Goal: Information Seeking & Learning: Understand process/instructions

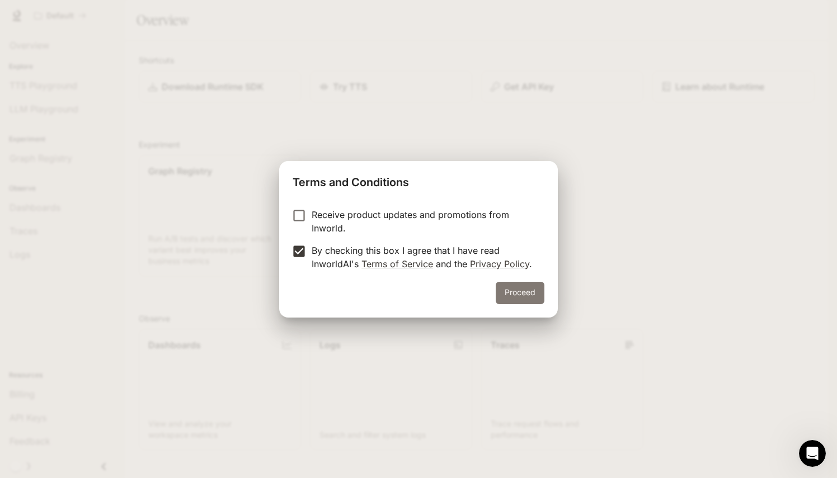
click at [521, 288] on button "Proceed" at bounding box center [520, 293] width 49 height 22
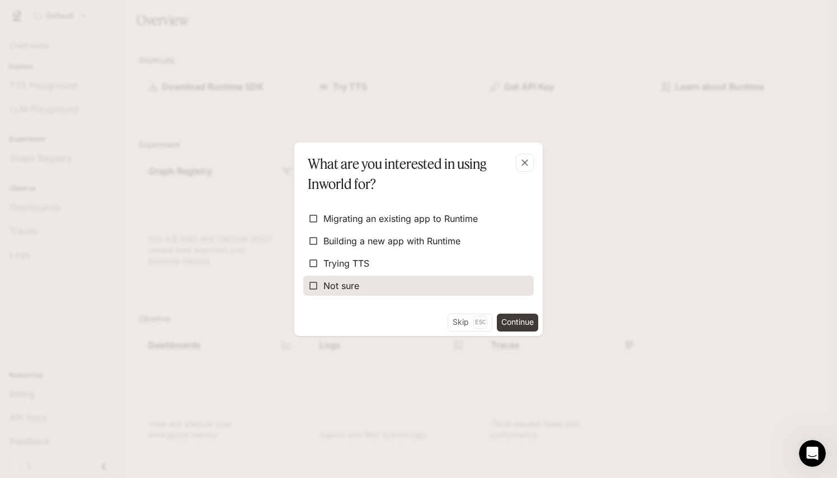
click at [349, 284] on span "Not sure" at bounding box center [341, 285] width 36 height 13
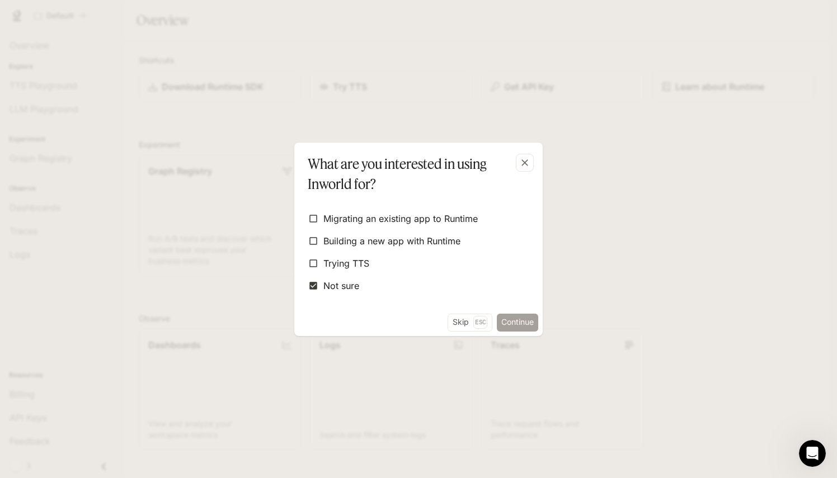
click at [529, 314] on button "Continue" at bounding box center [517, 323] width 41 height 18
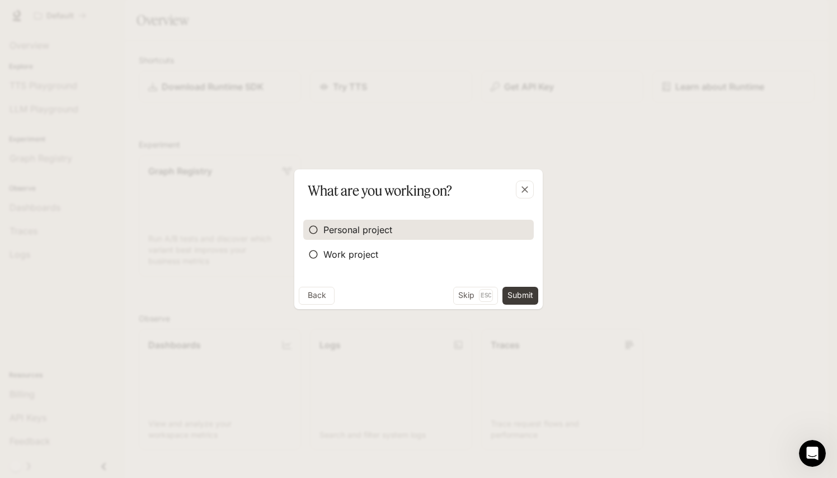
click at [383, 234] on span "Personal project" at bounding box center [357, 229] width 69 height 13
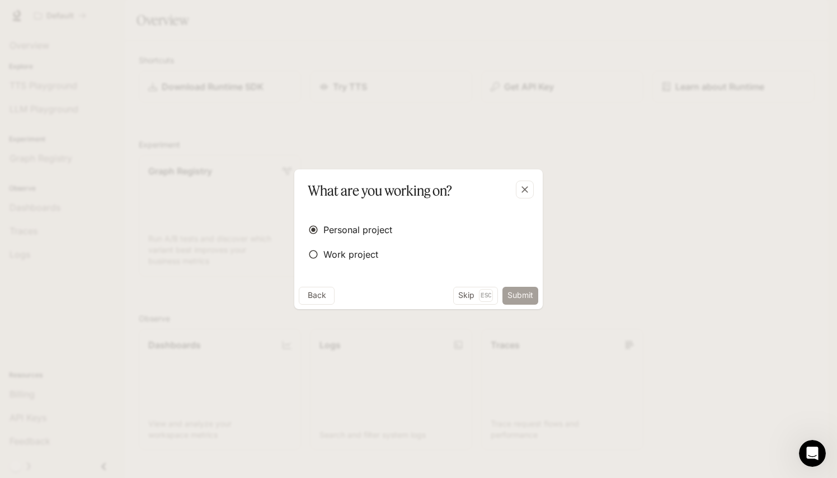
click at [525, 291] on button "Submit" at bounding box center [520, 296] width 36 height 18
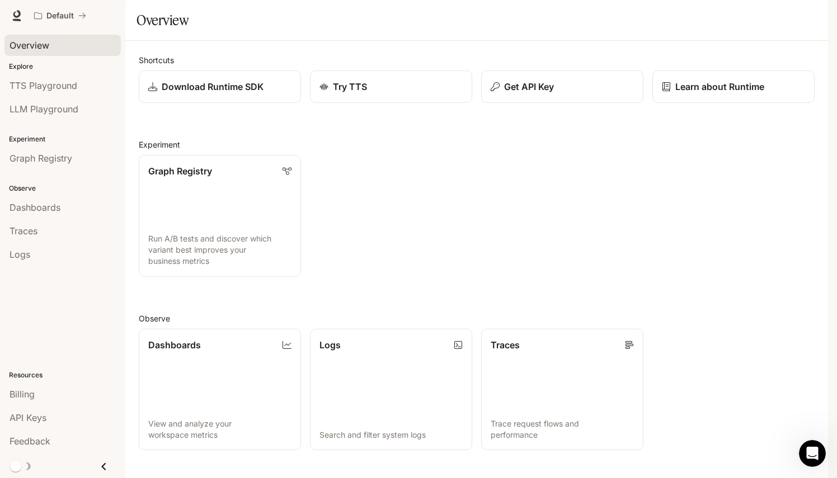
click at [39, 48] on span "Overview" at bounding box center [30, 45] width 40 height 13
click at [767, 10] on span "Documentation" at bounding box center [760, 16] width 55 height 14
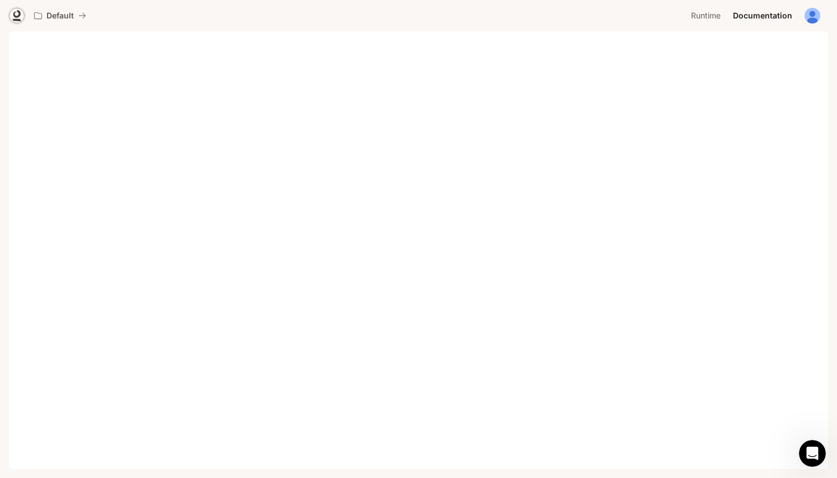
click at [18, 15] on icon at bounding box center [16, 14] width 7 height 8
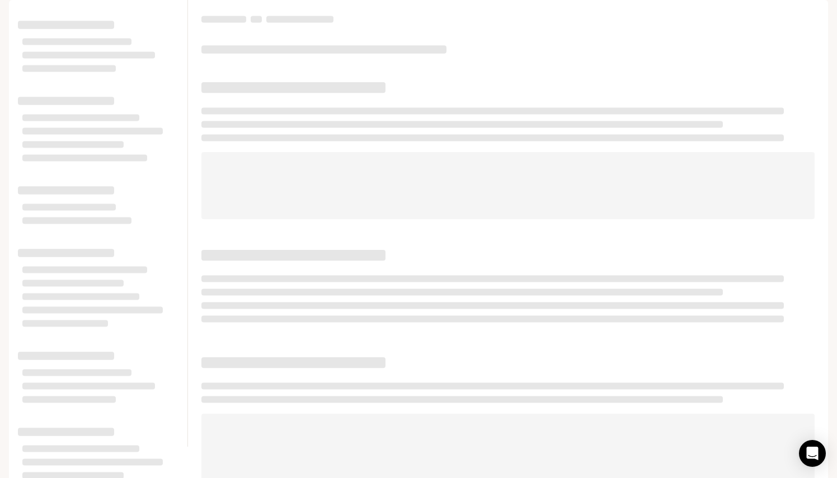
click at [817, 12] on img "button" at bounding box center [812, 16] width 16 height 16
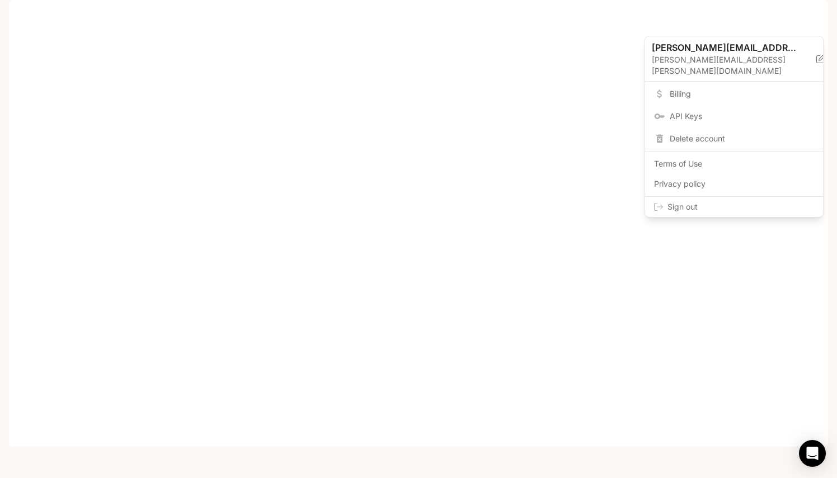
click at [383, 205] on div at bounding box center [418, 239] width 837 height 478
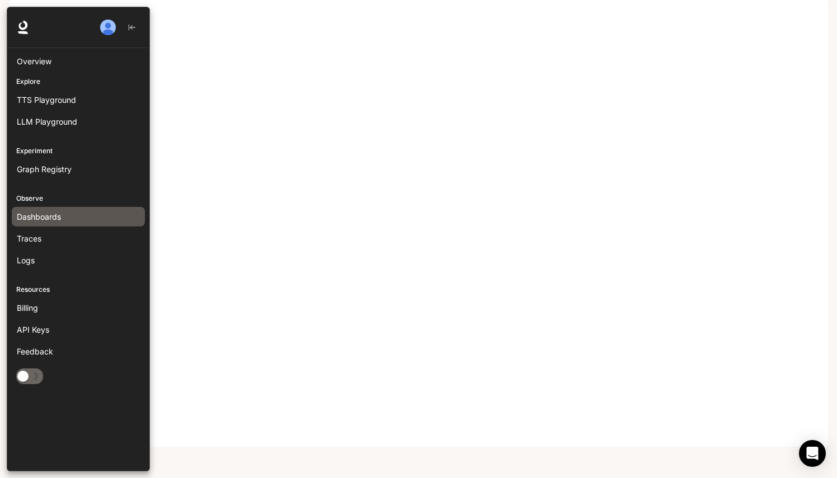
click at [43, 213] on span "Dashboards" at bounding box center [39, 217] width 44 height 12
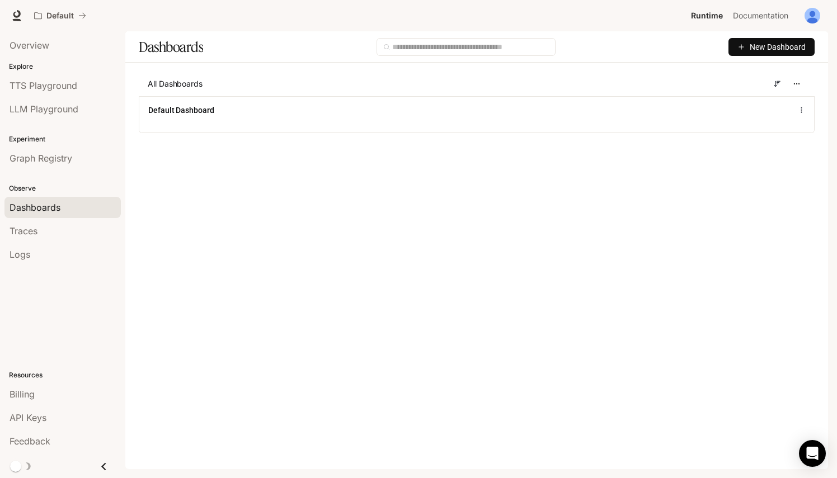
click at [780, 50] on span "New Dashboard" at bounding box center [778, 47] width 56 height 12
click at [767, 70] on div "Create dashboard" at bounding box center [758, 71] width 93 height 12
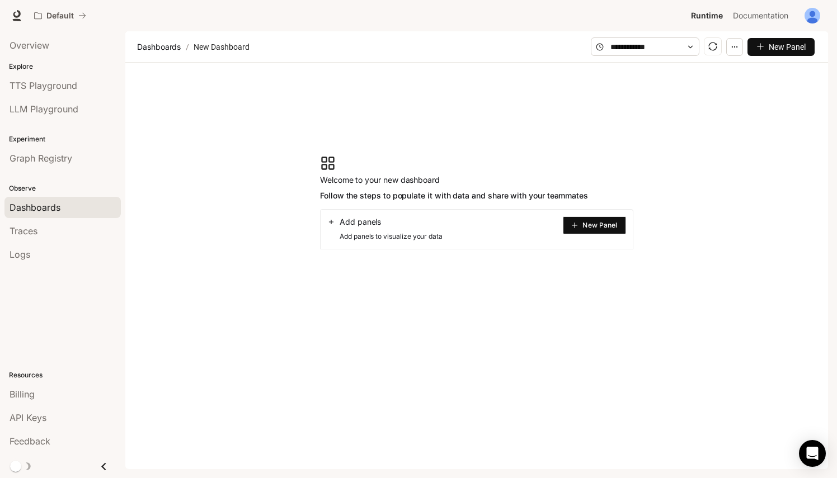
click at [597, 227] on span "New Panel" at bounding box center [599, 226] width 35 height 6
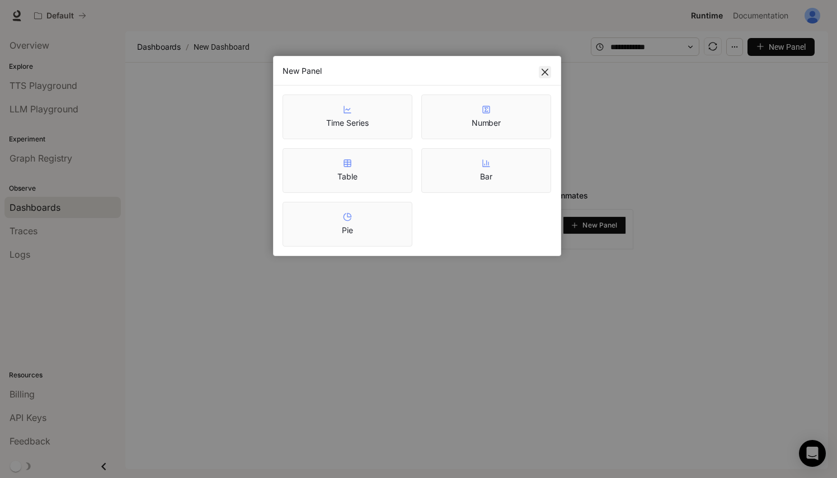
click at [549, 69] on icon "close" at bounding box center [544, 72] width 9 height 9
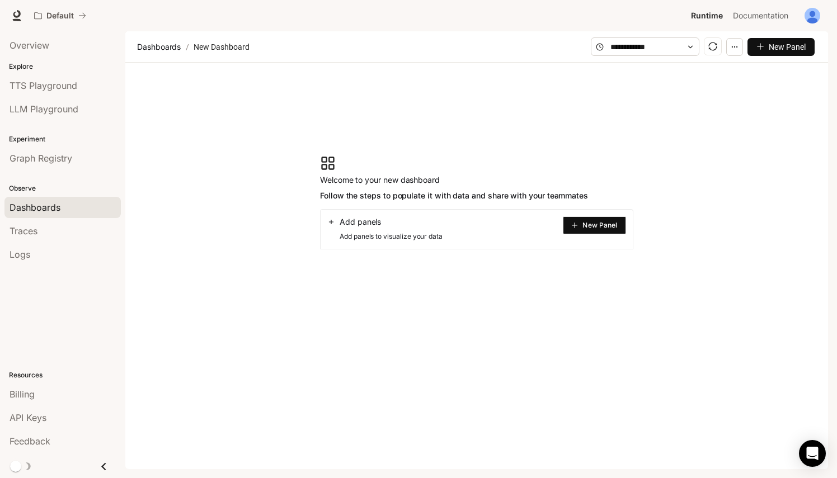
click at [742, 44] on button "button" at bounding box center [734, 47] width 17 height 18
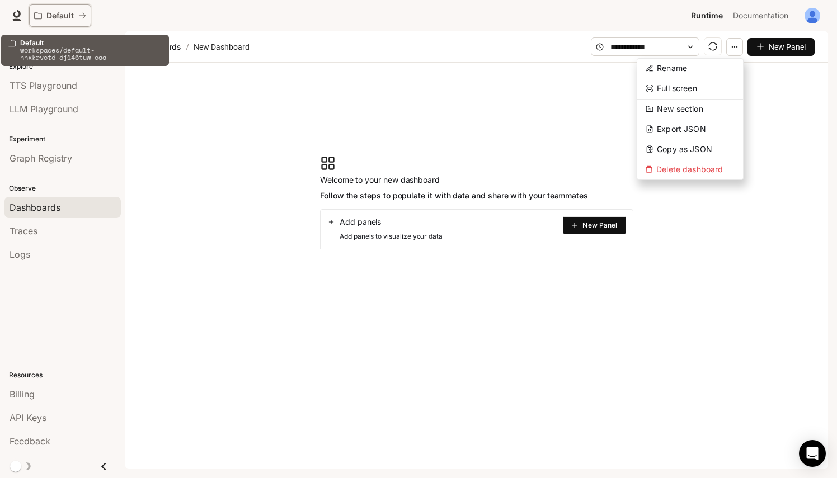
click at [56, 18] on p "Default" at bounding box center [59, 16] width 27 height 10
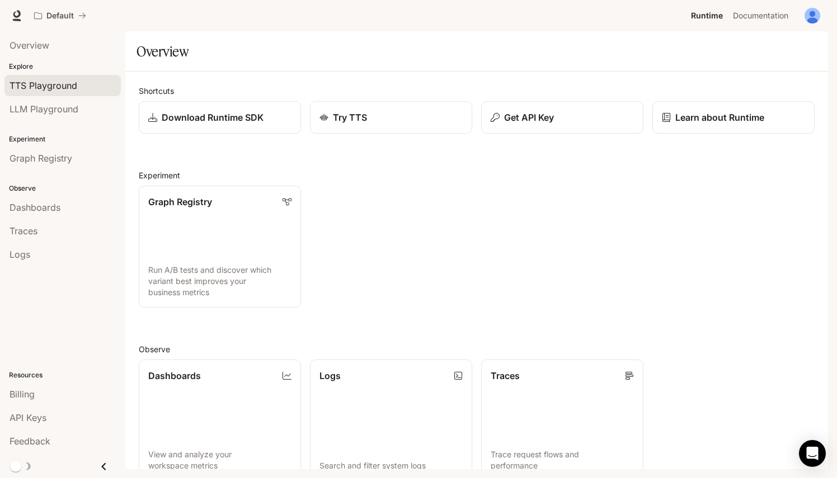
click at [40, 90] on span "TTS Playground" at bounding box center [44, 85] width 68 height 13
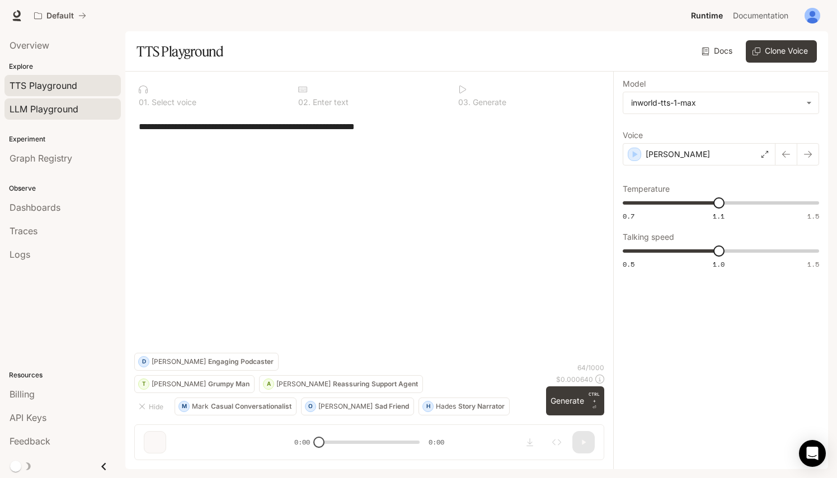
click at [54, 109] on span "LLM Playground" at bounding box center [44, 108] width 69 height 13
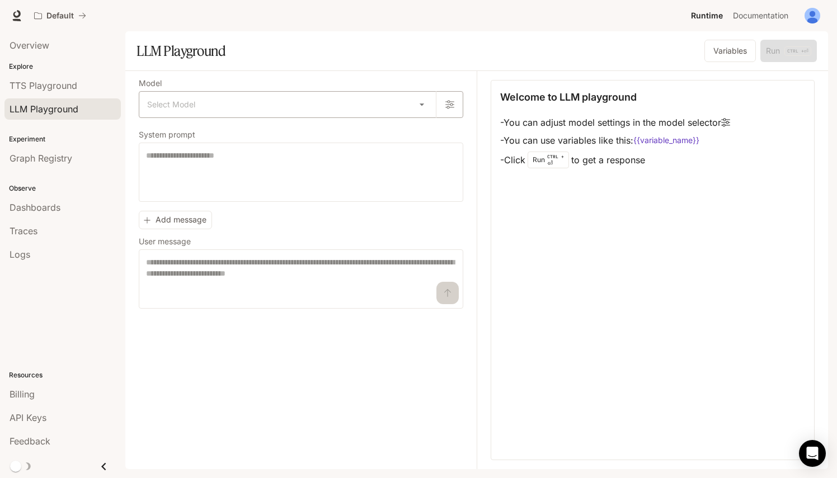
click at [430, 106] on body "Skip to main content Default Runtime Runtime Documentation Documentation Portal…" at bounding box center [418, 239] width 837 height 478
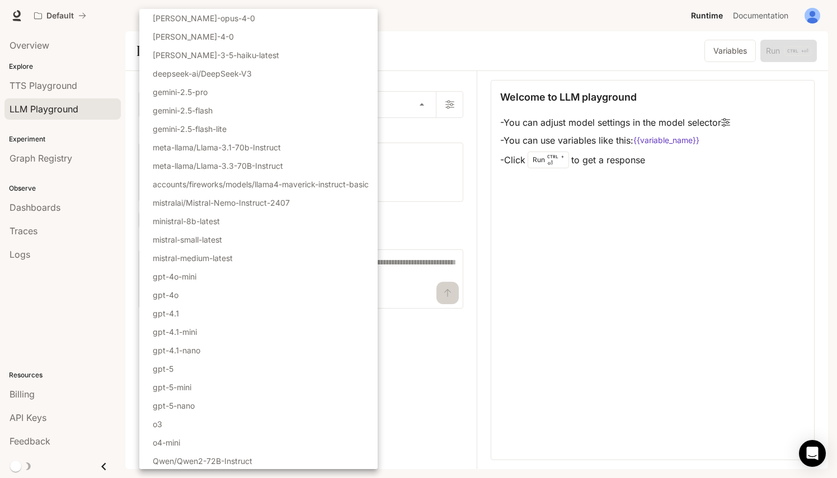
click at [544, 49] on div at bounding box center [418, 239] width 837 height 478
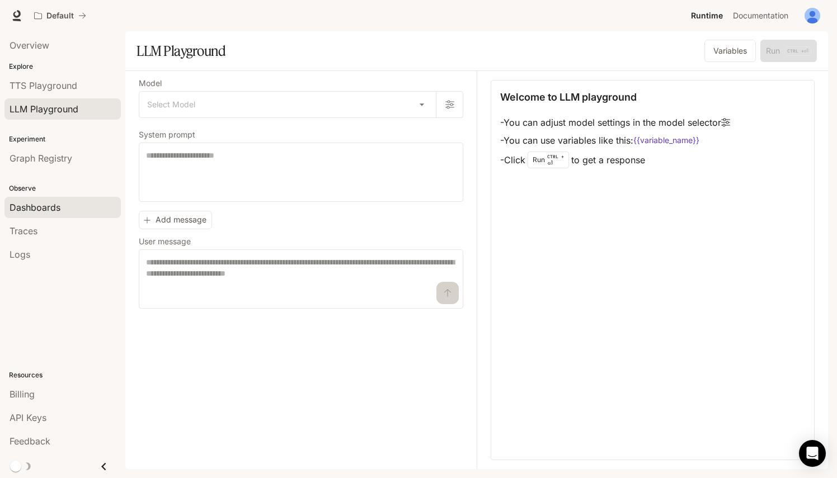
click at [76, 206] on div "Dashboards" at bounding box center [63, 207] width 106 height 13
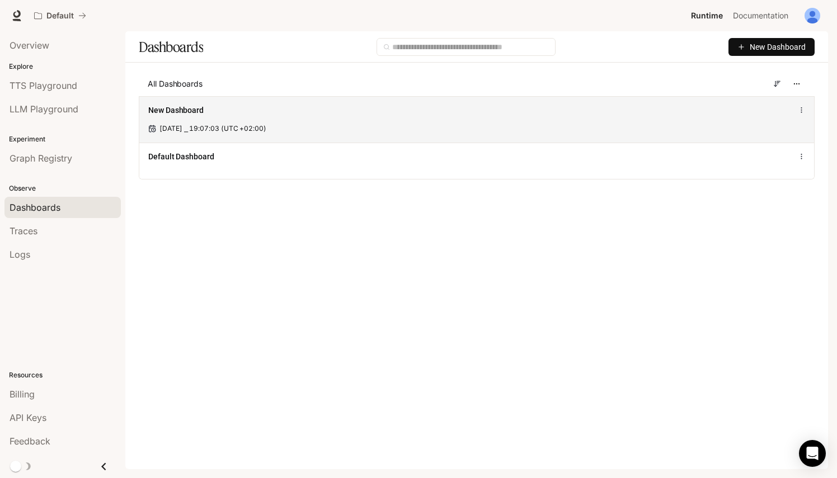
click at [801, 109] on icon at bounding box center [801, 110] width 7 height 8
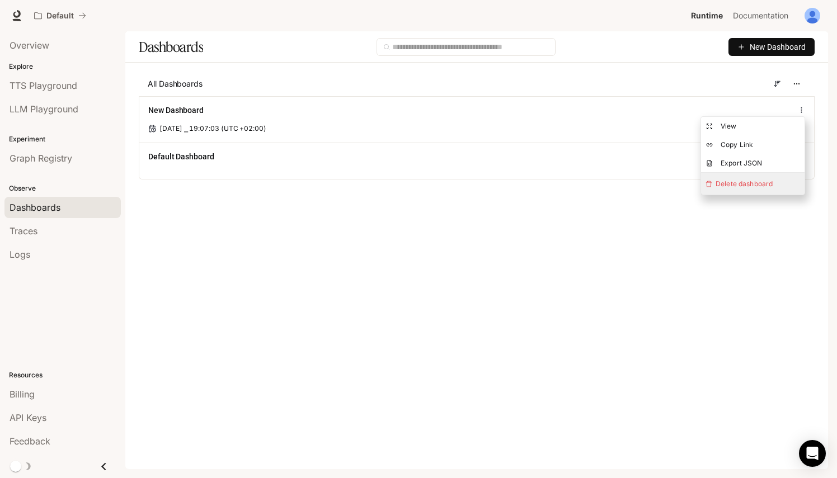
click at [762, 182] on span "Delete dashboard" at bounding box center [752, 184] width 103 height 22
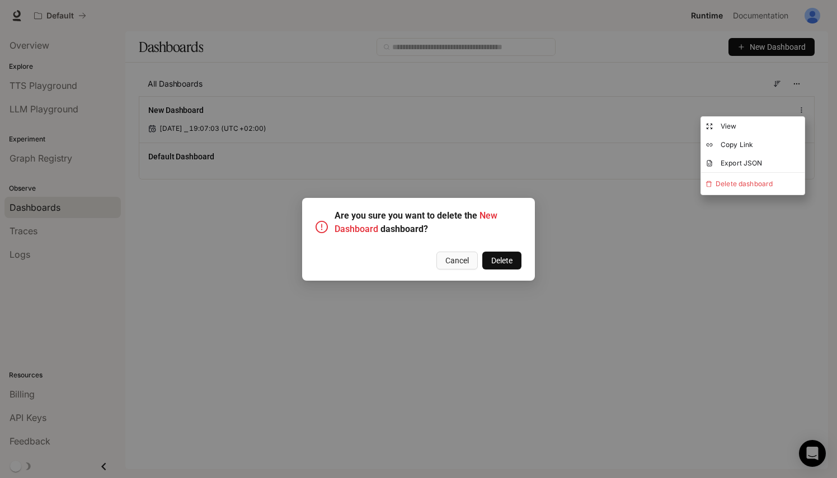
click at [496, 258] on span "Delete" at bounding box center [501, 261] width 21 height 12
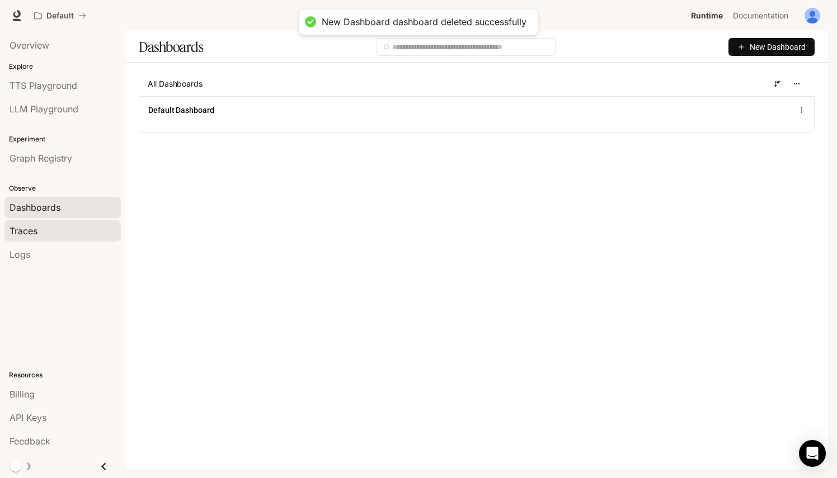
click at [48, 234] on div "Traces" at bounding box center [63, 230] width 106 height 13
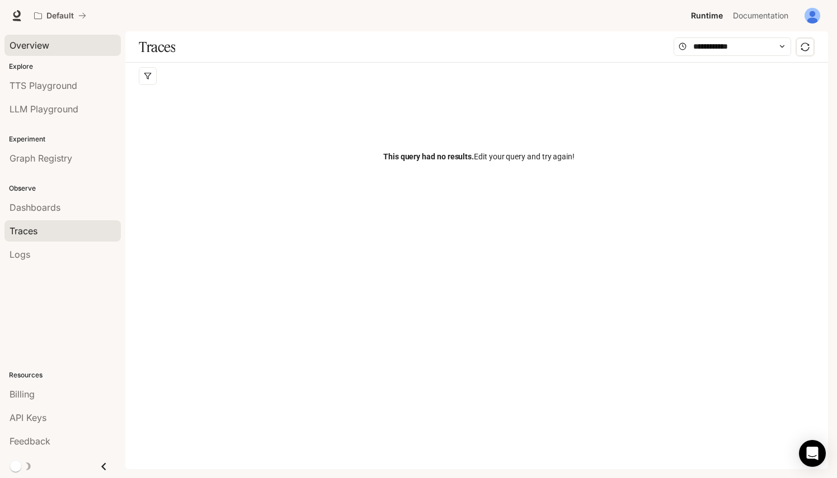
click at [32, 46] on span "Overview" at bounding box center [30, 45] width 40 height 13
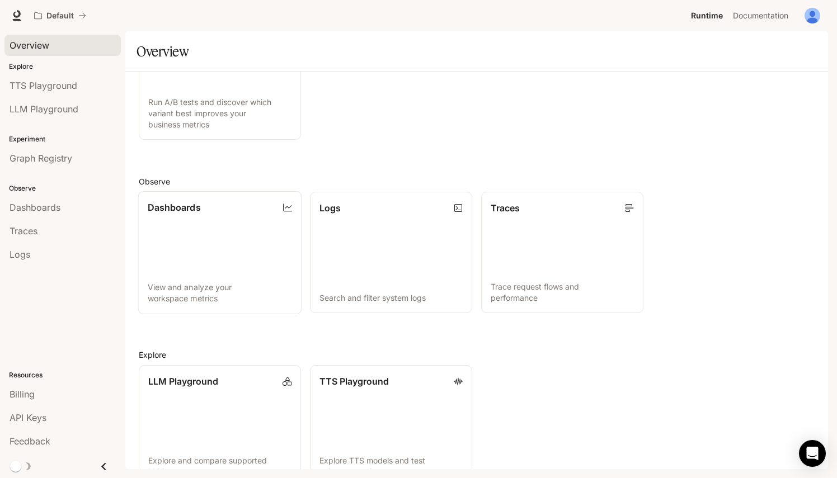
scroll to position [196, 0]
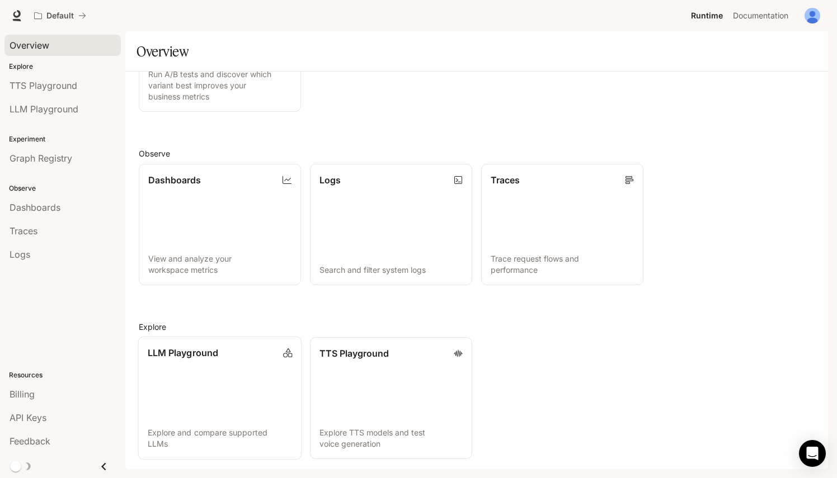
click at [230, 406] on link "LLM Playground Explore and compare supported LLMs" at bounding box center [220, 398] width 164 height 123
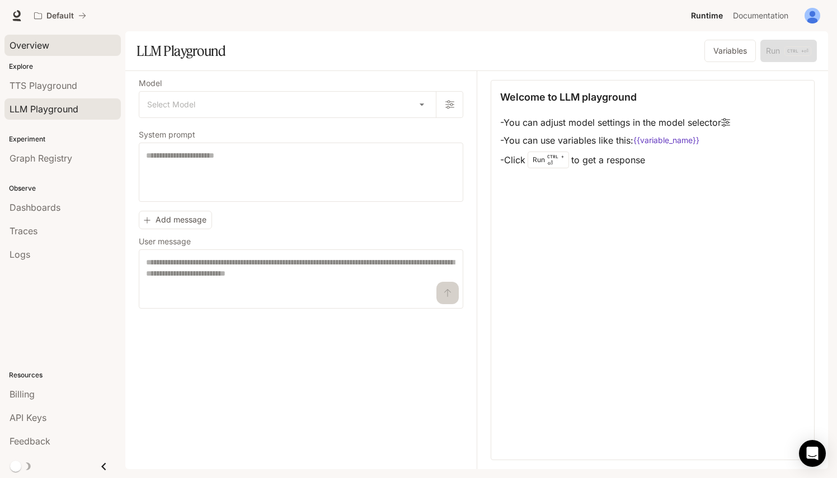
click at [37, 50] on span "Overview" at bounding box center [30, 45] width 40 height 13
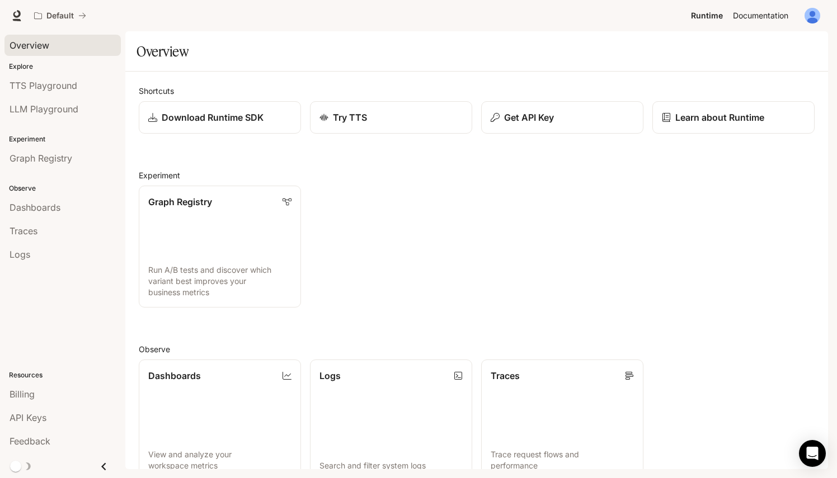
click at [760, 13] on span "Documentation" at bounding box center [760, 16] width 55 height 14
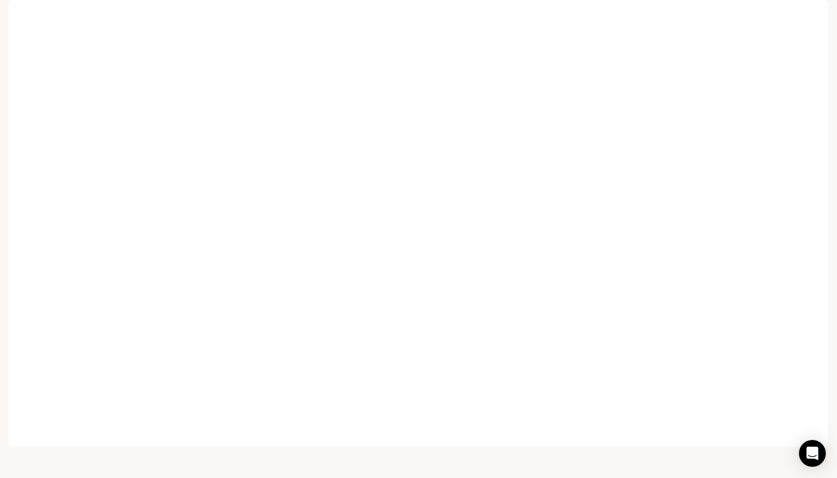
click at [701, 15] on span "Runtime" at bounding box center [706, 16] width 30 height 14
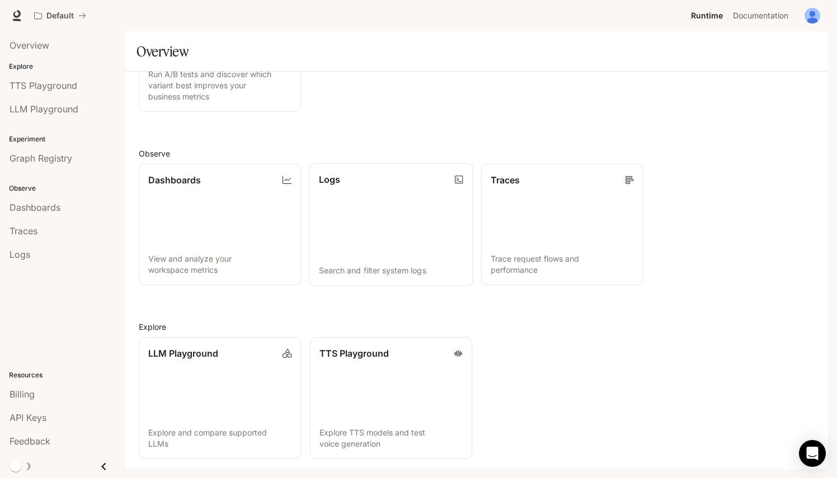
scroll to position [28, 0]
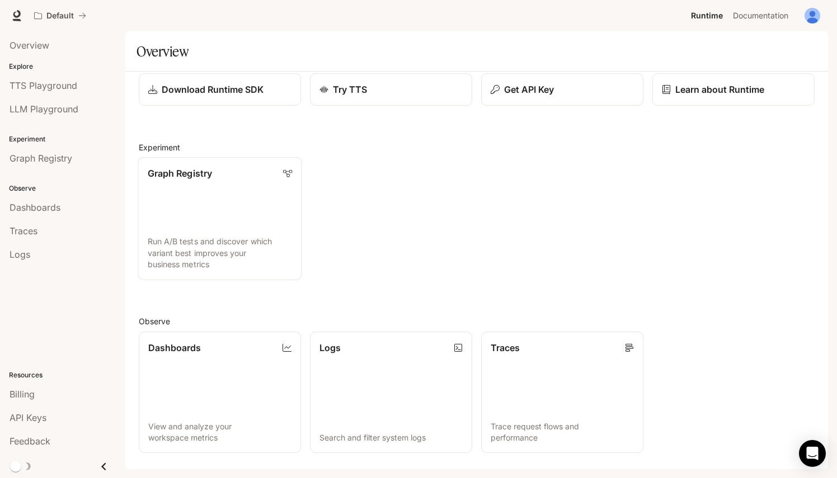
click at [251, 223] on link "Graph Registry Run A/B tests and discover which variant best improves your busi…" at bounding box center [220, 218] width 164 height 123
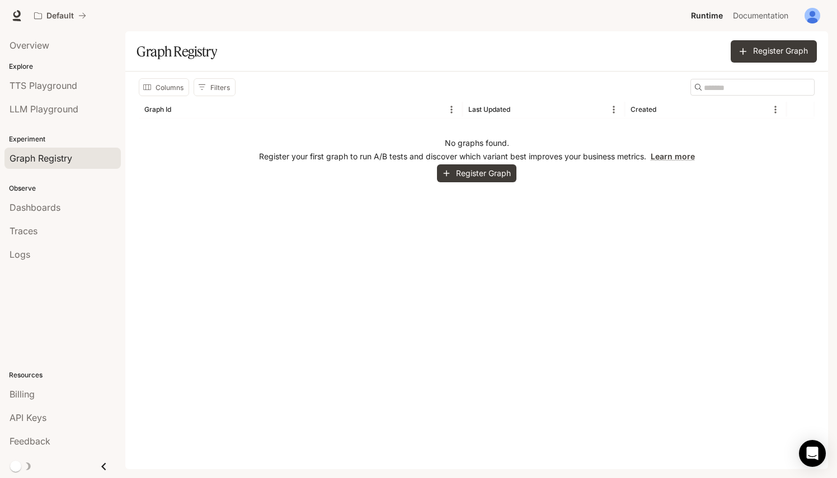
click at [75, 154] on div "Graph Registry" at bounding box center [63, 158] width 106 height 13
click at [60, 199] on link "Dashboards" at bounding box center [62, 207] width 116 height 21
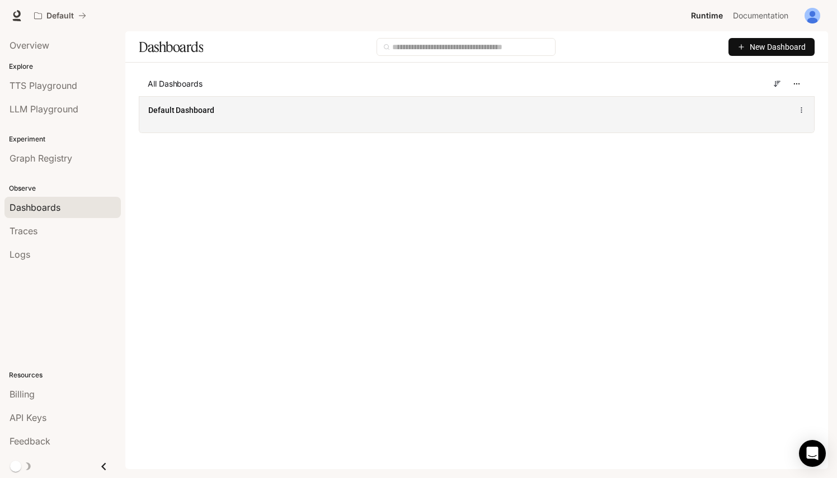
click at [200, 115] on span "Default Dashboard" at bounding box center [181, 110] width 66 height 11
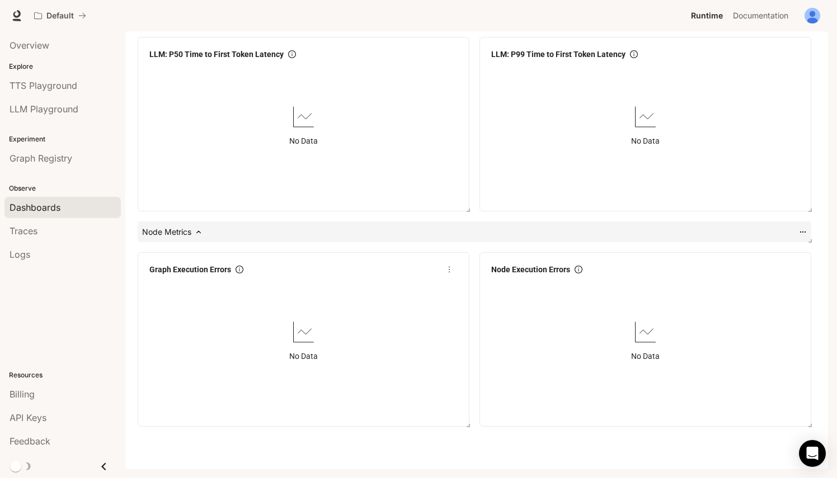
scroll to position [1344, 0]
click at [51, 51] on div "Overview" at bounding box center [63, 45] width 106 height 13
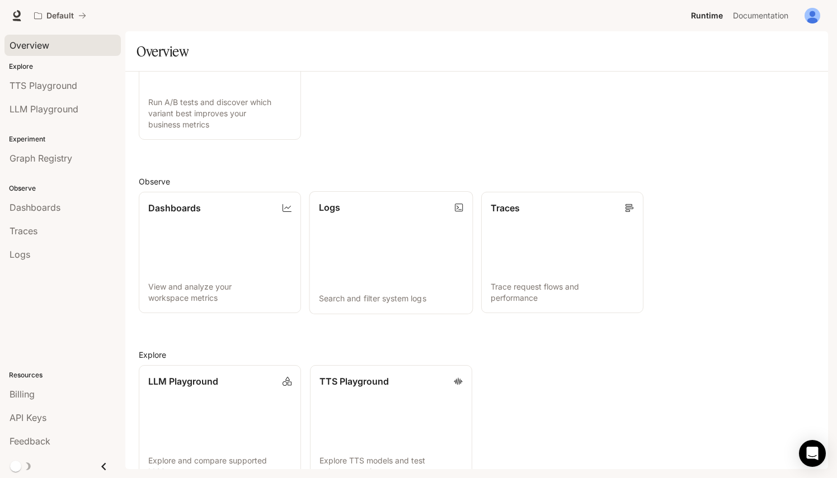
scroll to position [196, 0]
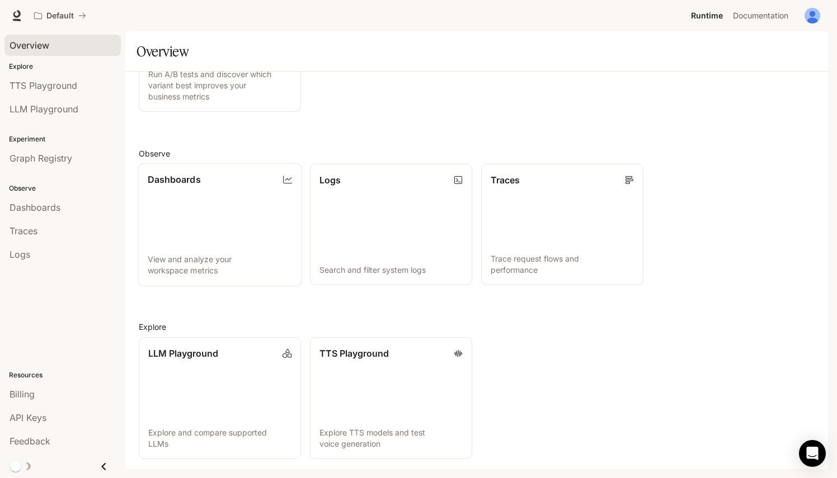
click at [202, 208] on link "Dashboards View and analyze your workspace metrics" at bounding box center [220, 224] width 164 height 123
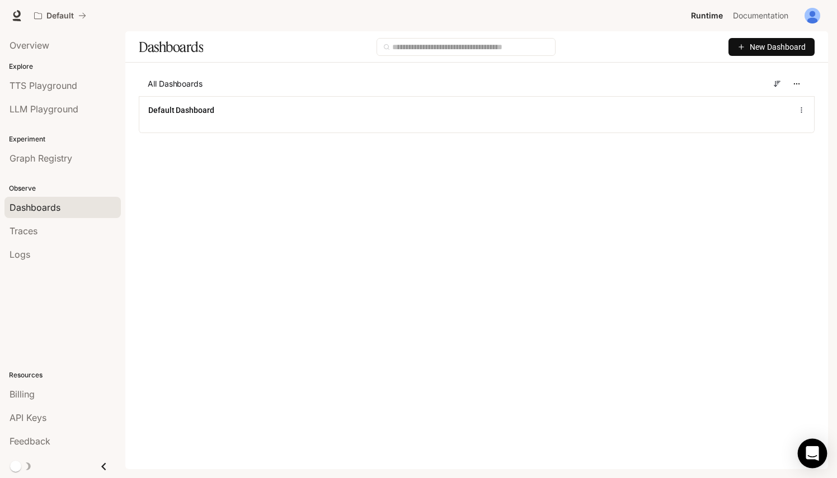
click at [807, 451] on icon "Open Intercom Messenger" at bounding box center [812, 453] width 15 height 15
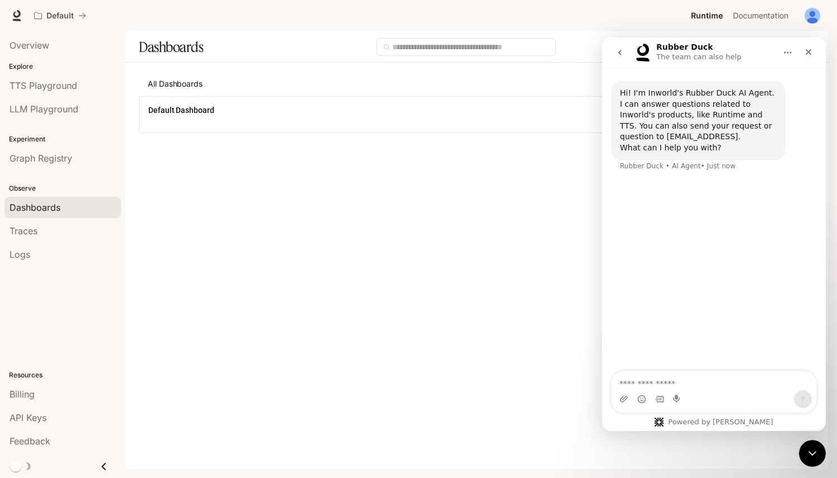
click at [705, 384] on textarea "Ask a question…" at bounding box center [713, 380] width 205 height 19
type textarea "**********"
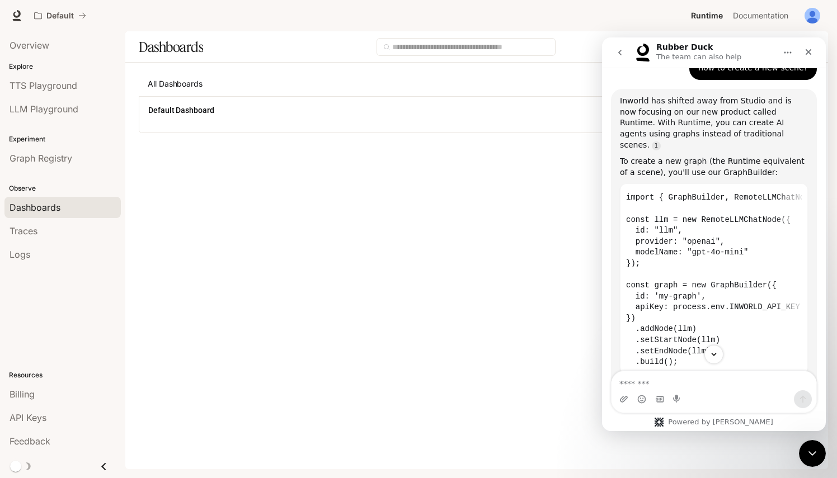
scroll to position [205, 0]
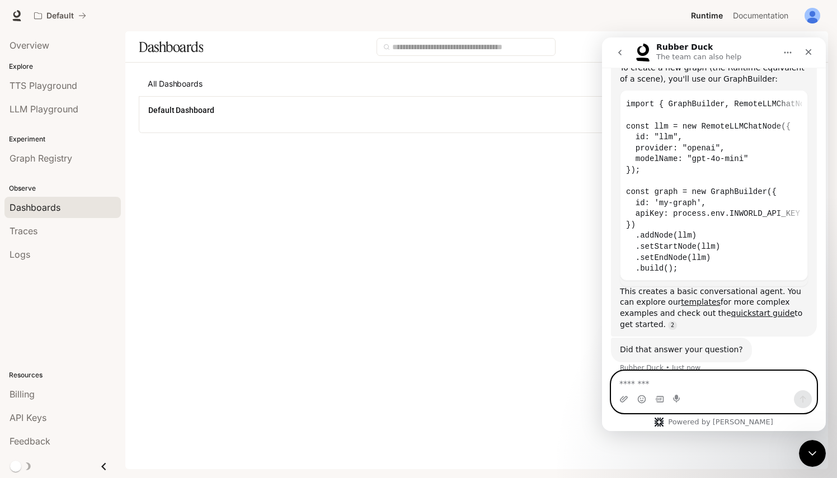
click at [715, 381] on textarea "Message…" at bounding box center [713, 380] width 205 height 19
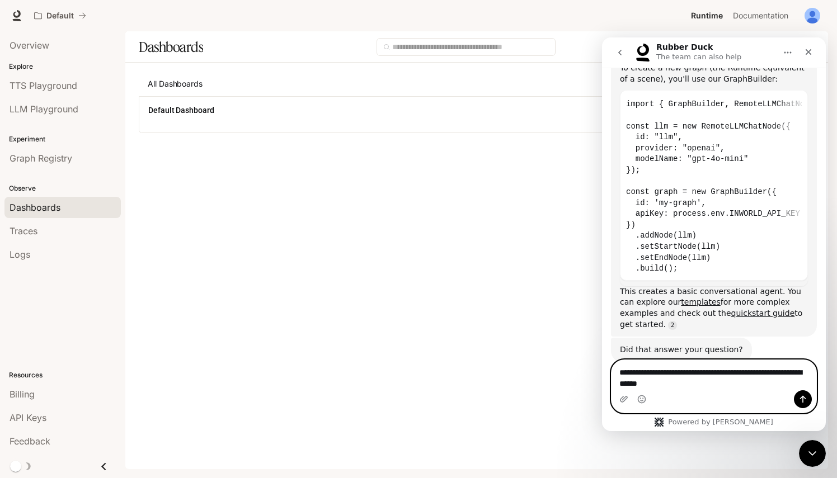
type textarea "**********"
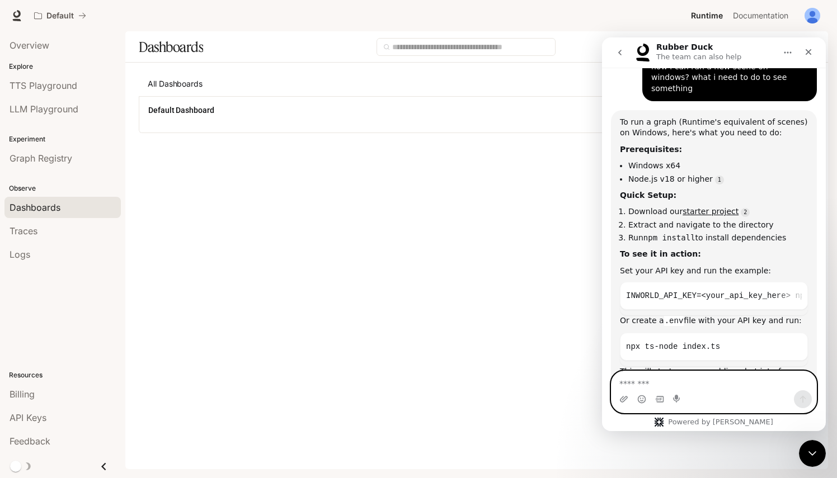
scroll to position [466, 0]
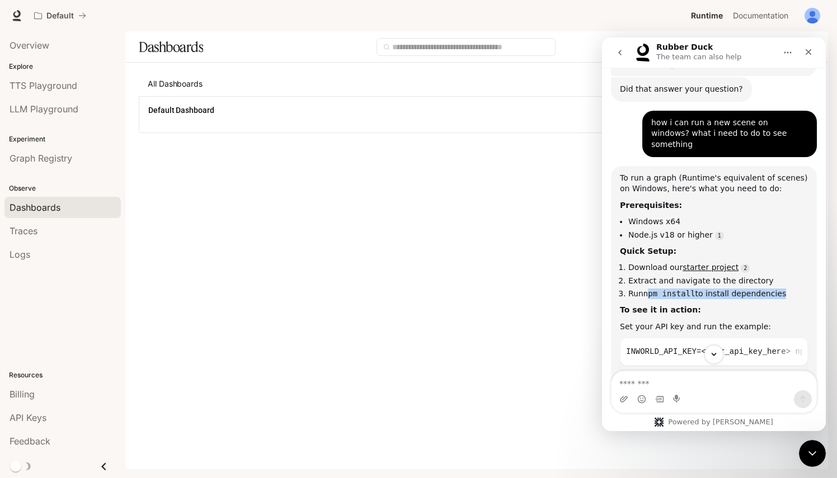
drag, startPoint x: 646, startPoint y: 267, endPoint x: 771, endPoint y: 267, distance: 124.7
click at [771, 289] on li "Run npm install to install dependencies" at bounding box center [718, 294] width 180 height 11
drag, startPoint x: 771, startPoint y: 267, endPoint x: 714, endPoint y: 241, distance: 62.6
click at [714, 263] on link "starter project" at bounding box center [710, 267] width 56 height 9
click at [798, 216] on li "Windows x64" at bounding box center [718, 221] width 180 height 11
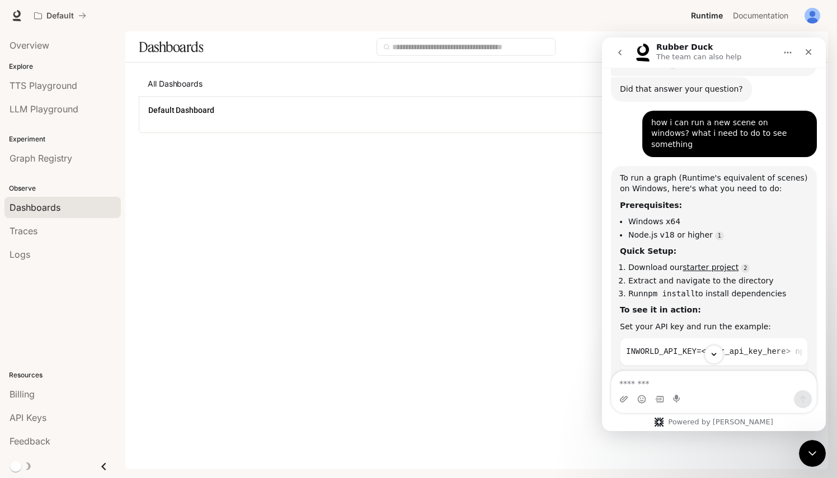
drag, startPoint x: 663, startPoint y: 269, endPoint x: 773, endPoint y: 269, distance: 109.6
click at [773, 289] on li "Run npm install to install dependencies" at bounding box center [718, 294] width 180 height 11
drag, startPoint x: 773, startPoint y: 269, endPoint x: 747, endPoint y: 279, distance: 28.2
click at [747, 305] on div "To see it in action:" at bounding box center [714, 310] width 188 height 11
drag, startPoint x: 643, startPoint y: 266, endPoint x: 691, endPoint y: 266, distance: 48.1
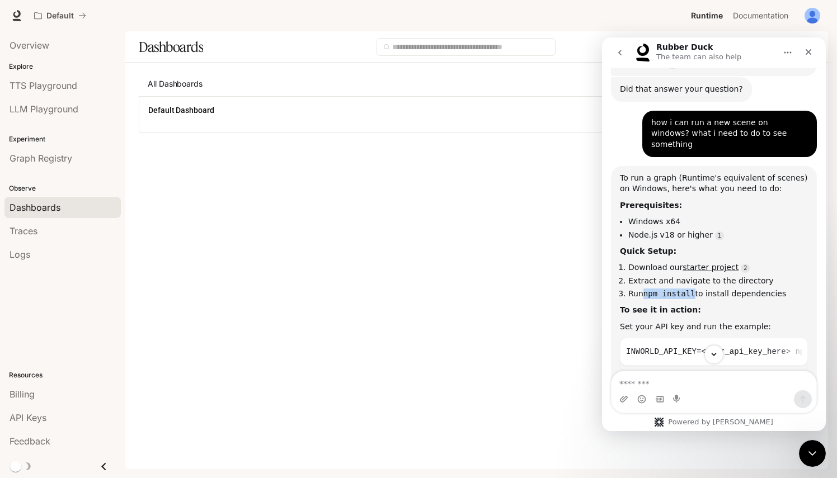
click at [691, 289] on li "Run npm install to install dependencies" at bounding box center [718, 294] width 180 height 11
copy li "npm install"
click at [780, 322] on div "Set your API key and run the example:" at bounding box center [714, 327] width 188 height 11
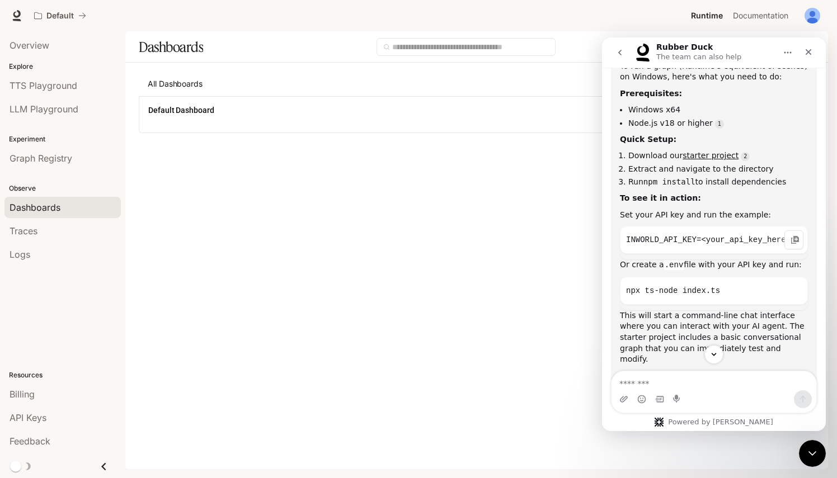
scroll to position [522, 0]
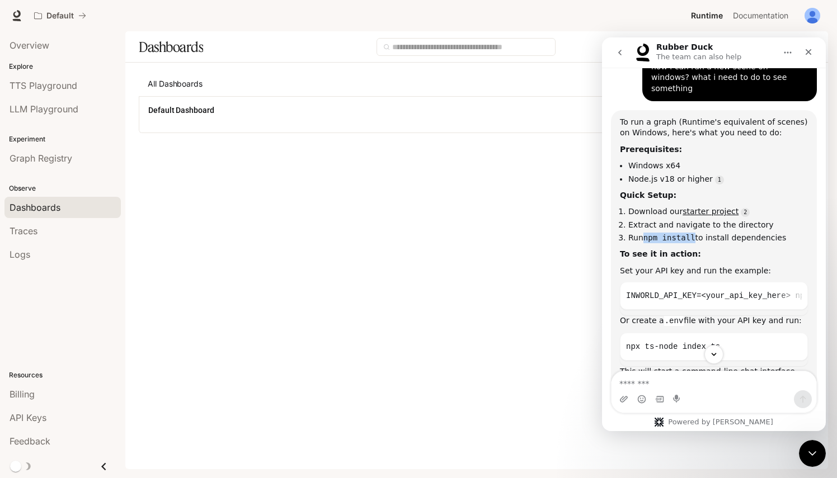
drag, startPoint x: 645, startPoint y: 211, endPoint x: 690, endPoint y: 208, distance: 45.4
click at [690, 233] on code "npm install" at bounding box center [669, 237] width 52 height 9
copy code "npm install"
click at [686, 374] on textarea "Message…" at bounding box center [713, 380] width 205 height 19
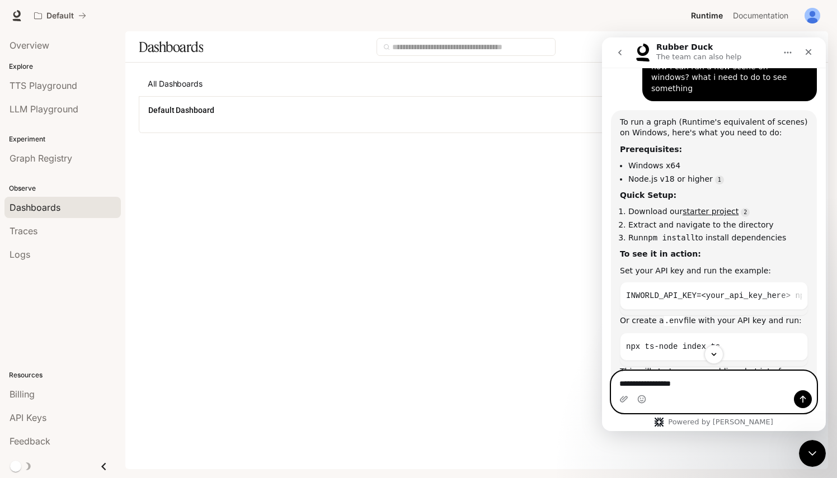
paste textarea "**********"
type textarea "**********"
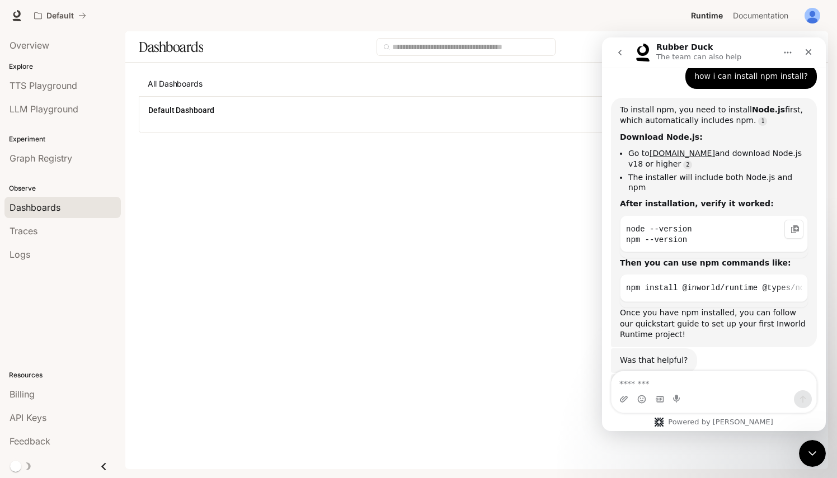
scroll to position [902, 0]
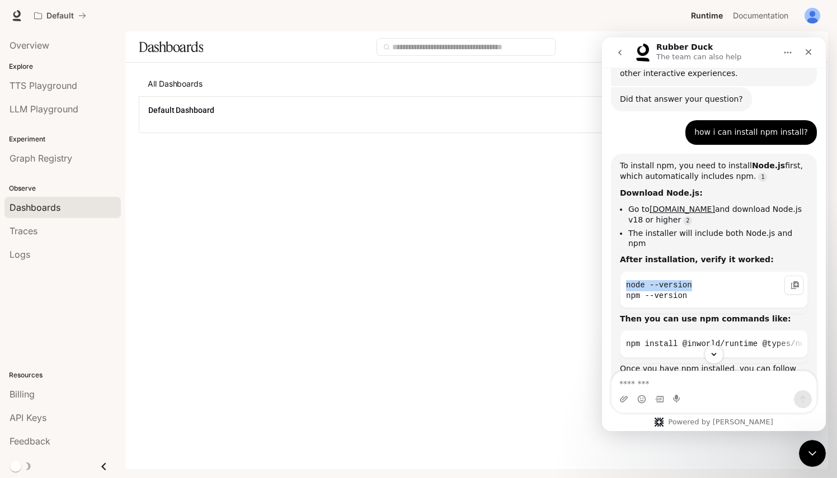
drag, startPoint x: 707, startPoint y: 238, endPoint x: 628, endPoint y: 238, distance: 79.4
click at [628, 277] on code "node --version npm --version" at bounding box center [714, 290] width 176 height 27
drag, startPoint x: 628, startPoint y: 238, endPoint x: 666, endPoint y: 239, distance: 38.6
copy code "node --version"
click at [686, 277] on code "node --version npm --version" at bounding box center [714, 290] width 176 height 27
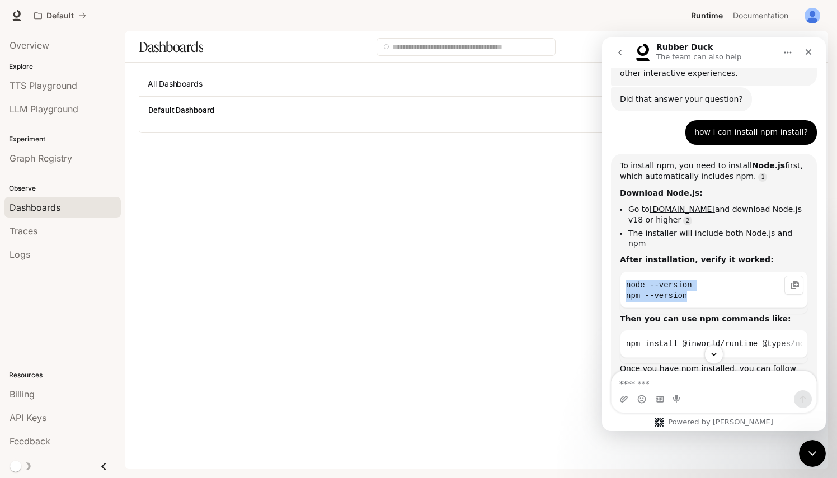
drag, startPoint x: 687, startPoint y: 253, endPoint x: 624, endPoint y: 246, distance: 63.1
click at [624, 271] on pre "node --version npm --version" at bounding box center [714, 289] width 188 height 37
drag, startPoint x: 624, startPoint y: 246, endPoint x: 662, endPoint y: 249, distance: 37.6
click at [662, 277] on code "node --version npm --version" at bounding box center [714, 290] width 176 height 27
click at [726, 277] on code "node --version npm --version" at bounding box center [714, 290] width 176 height 27
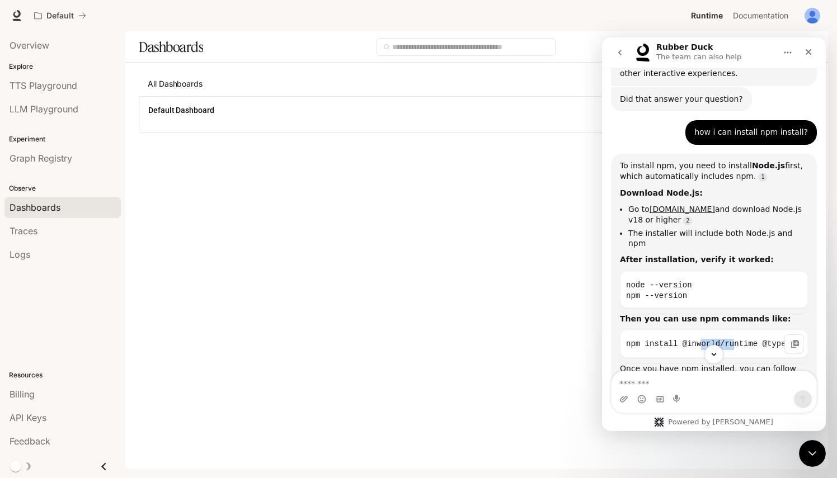
drag, startPoint x: 700, startPoint y: 317, endPoint x: 734, endPoint y: 318, distance: 34.7
click at [734, 330] on pre "npm install @inworld/runtime @types/node tsx typescript dotenv uuid" at bounding box center [714, 344] width 188 height 28
drag, startPoint x: 734, startPoint y: 318, endPoint x: 712, endPoint y: 318, distance: 22.9
click at [712, 330] on pre "npm install @inworld/runtime @types/node tsx typescript dotenv uuid" at bounding box center [714, 344] width 188 height 28
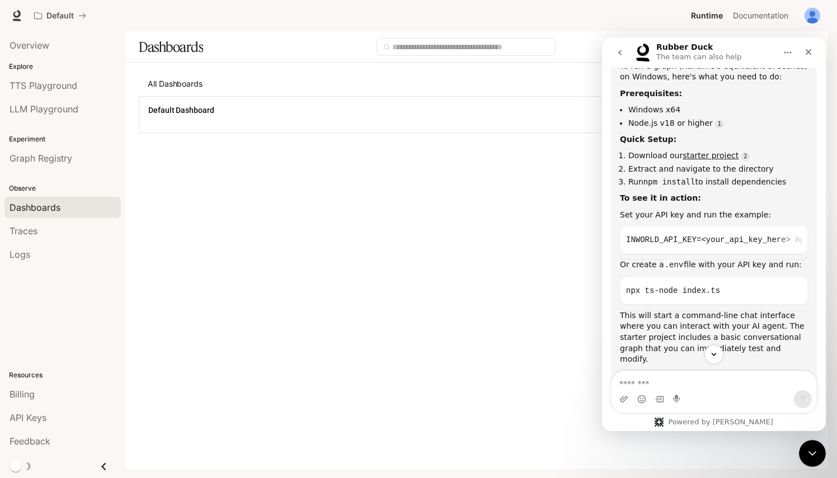
scroll to position [522, 0]
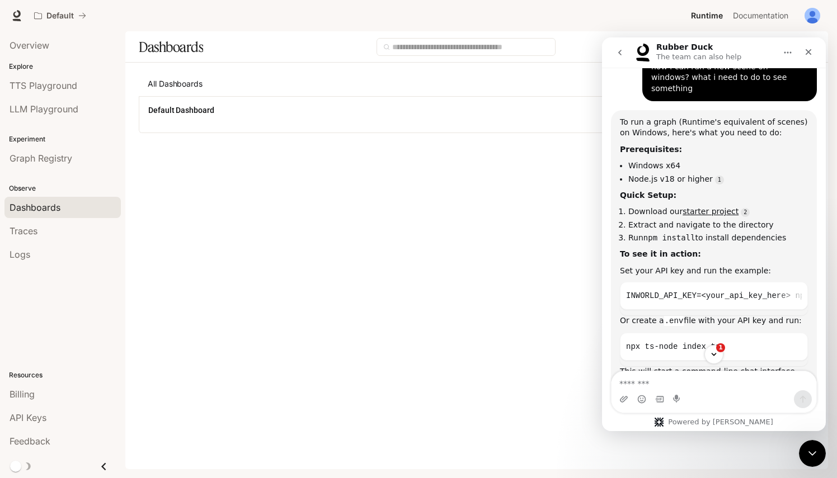
click at [722, 251] on div "To run a graph (Runtime's equivalent of scenes) on Windows, here's what you nee…" at bounding box center [714, 288] width 188 height 343
click at [723, 266] on div "Set your API key and run the example:" at bounding box center [714, 271] width 188 height 11
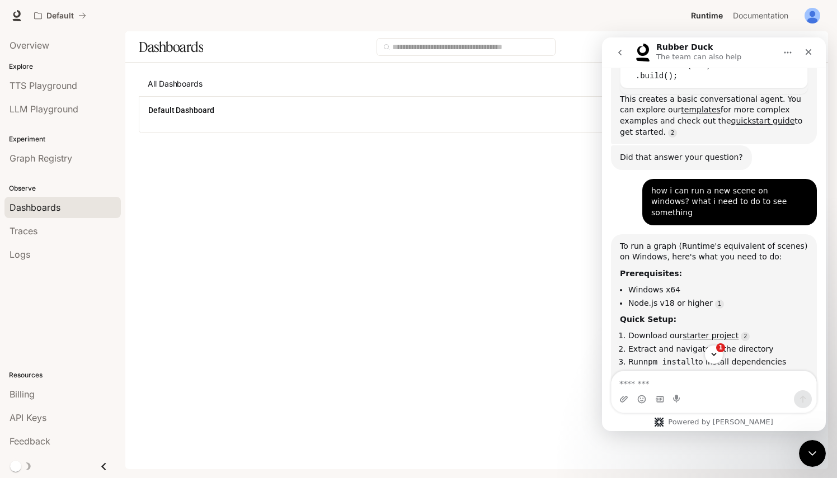
scroll to position [444, 0]
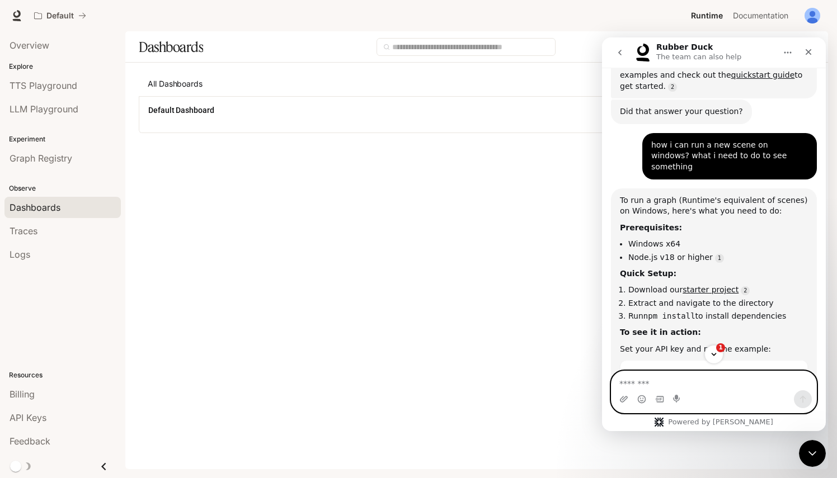
click at [699, 383] on textarea "Message…" at bounding box center [713, 380] width 205 height 19
click at [745, 382] on textarea "Message…" at bounding box center [713, 380] width 205 height 19
paste textarea "**********"
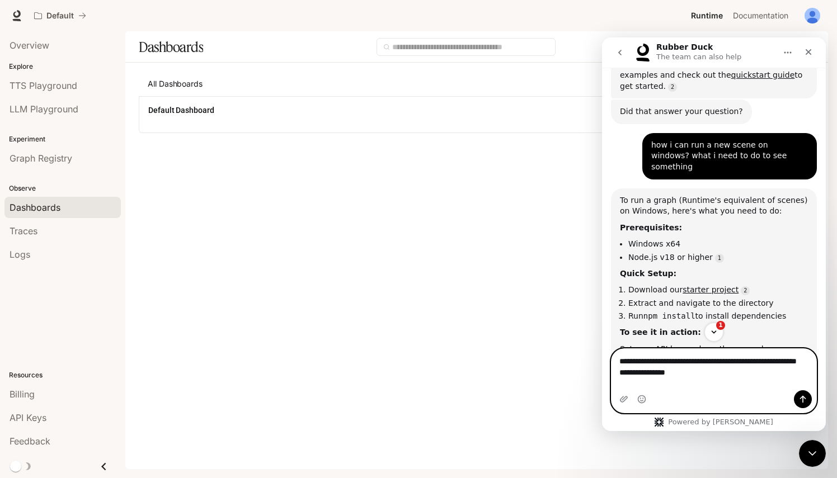
type textarea "**********"
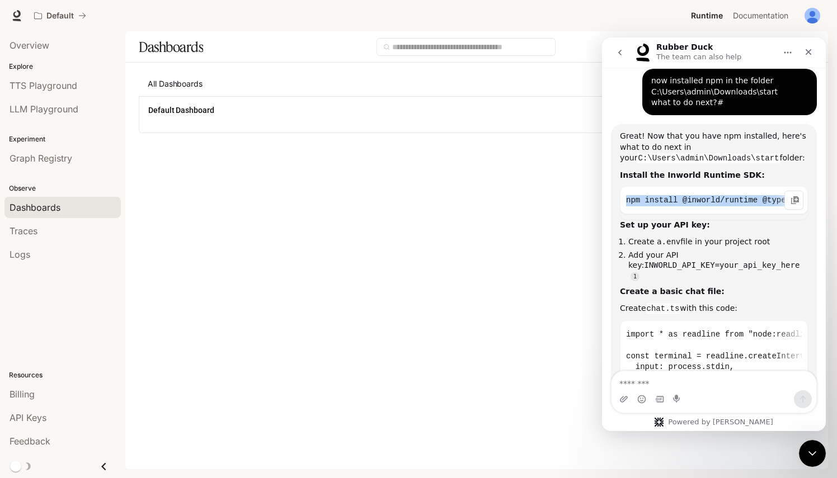
scroll to position [0, 178]
drag, startPoint x: 628, startPoint y: 150, endPoint x: 821, endPoint y: 146, distance: 193.0
click at [821, 146] on div "Hi! I'm Inworld's Rubber Duck AI Agent. I can answer questions related to Inwor…" at bounding box center [714, 225] width 224 height 314
copy code "npm install @inworld/runtime @types/node tsx typescript dotenv uuid"
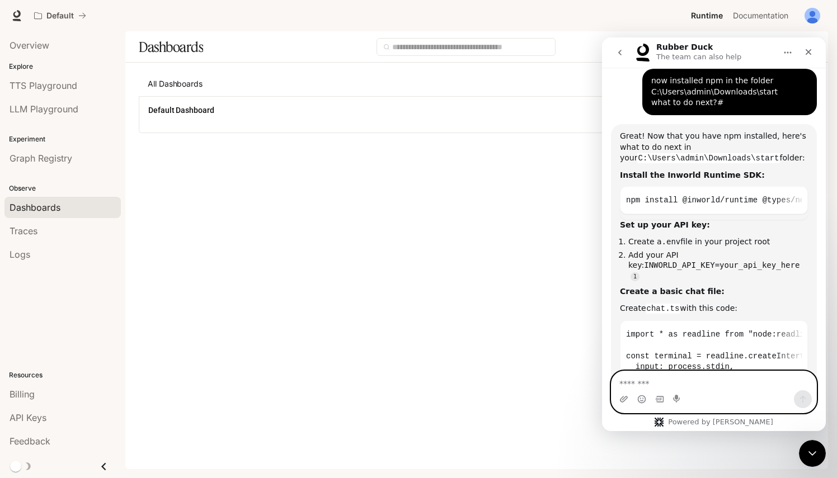
click at [732, 378] on textarea "Message…" at bounding box center [713, 380] width 205 height 19
type textarea "**********"
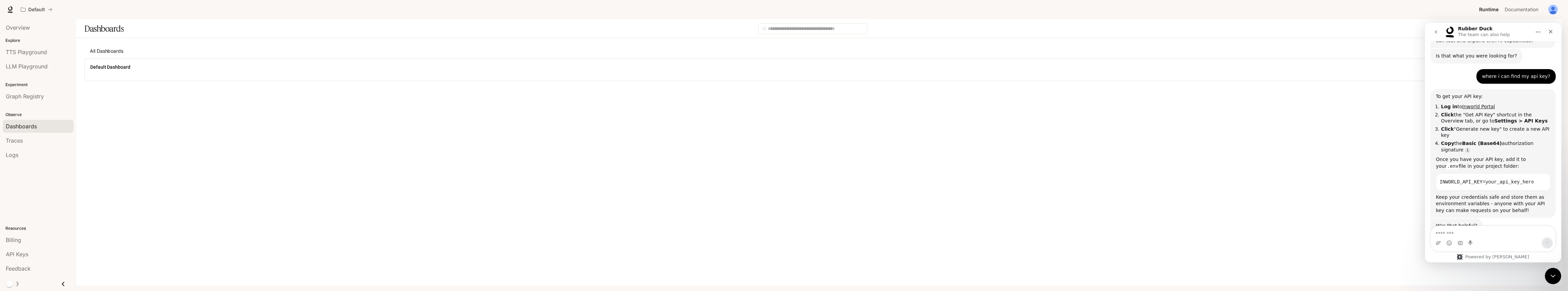
scroll to position [1194, 0]
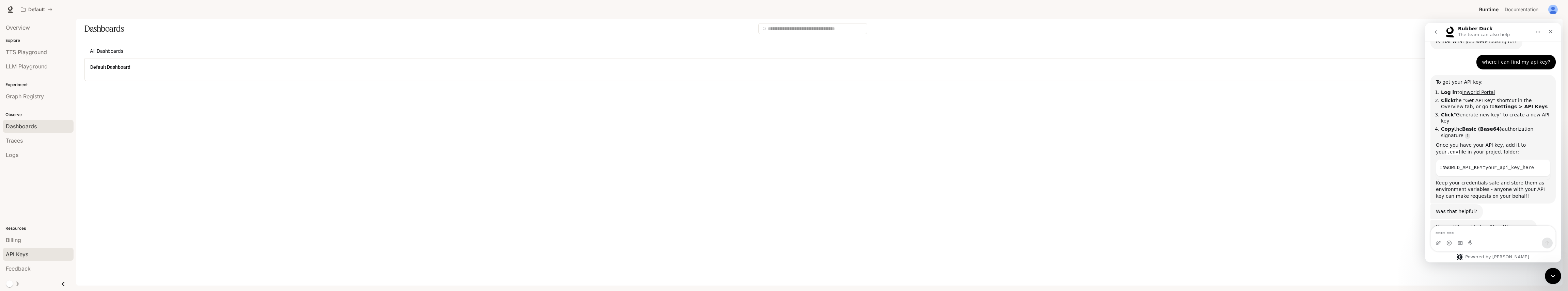
click at [16, 259] on link "API Keys" at bounding box center [38, 254] width 71 height 13
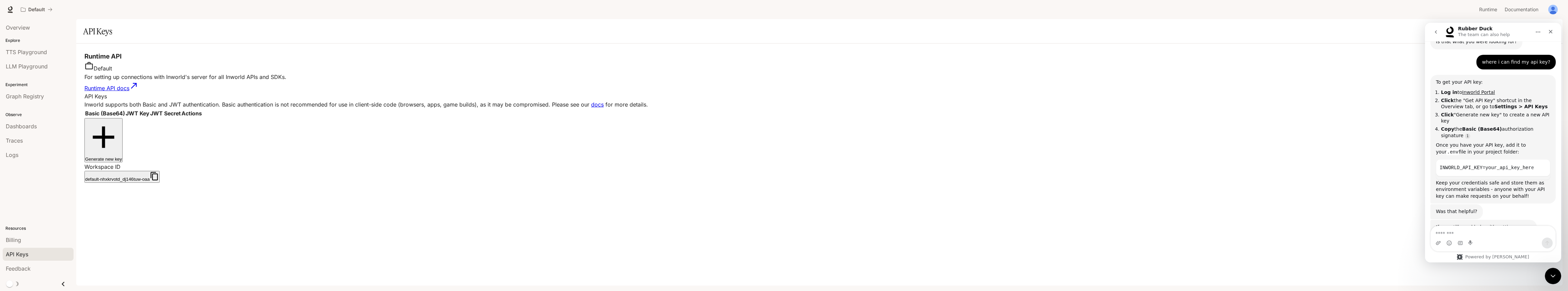
click at [150, 110] on th "JWT Key" at bounding box center [137, 113] width 24 height 8
click at [509, 93] on p "API Keys" at bounding box center [819, 96] width 1470 height 8
click at [21, 27] on span "Overview" at bounding box center [18, 27] width 24 height 8
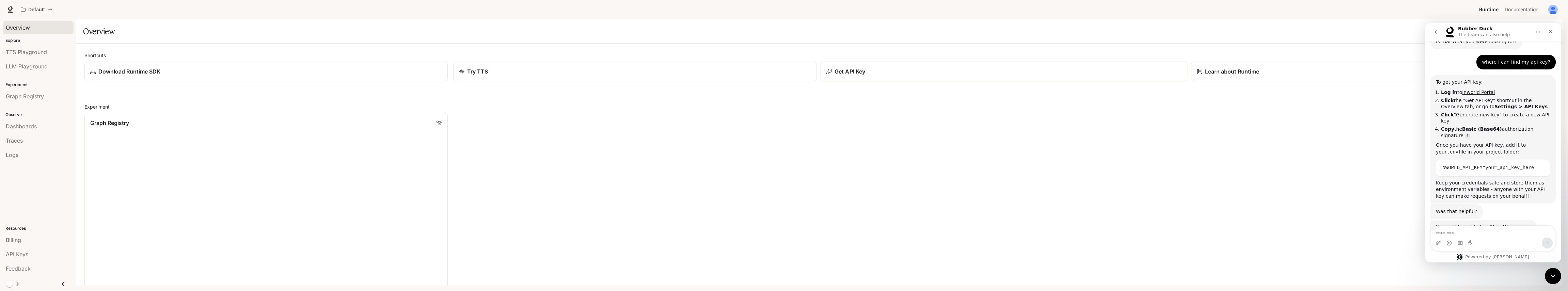
click at [509, 72] on p "Get API Key" at bounding box center [850, 71] width 30 height 8
click at [509, 33] on icon "Close" at bounding box center [1551, 32] width 4 height 4
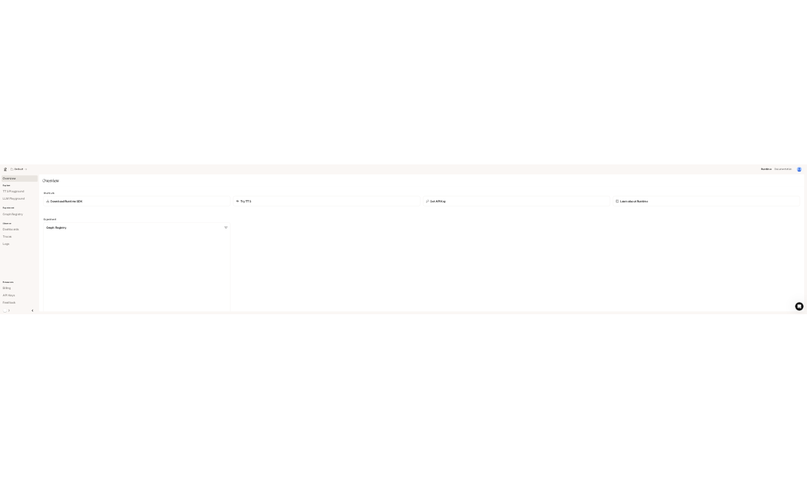
scroll to position [1976, 0]
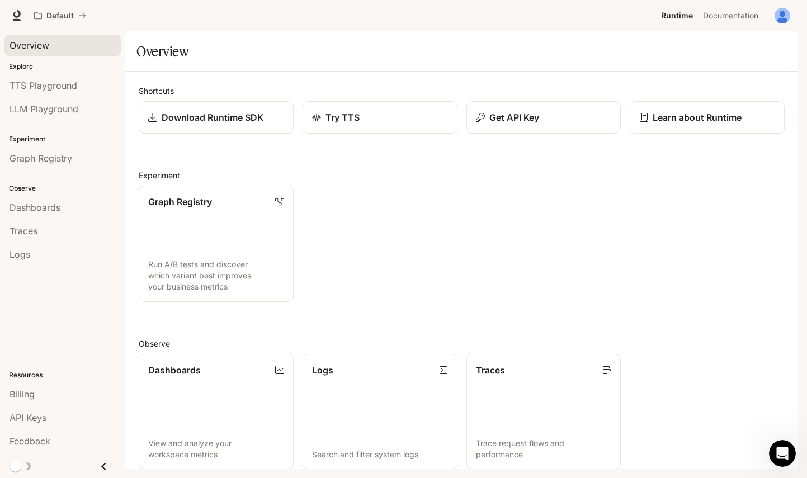
click at [784, 441] on div "Open Intercom Messenger" at bounding box center [780, 452] width 37 height 37
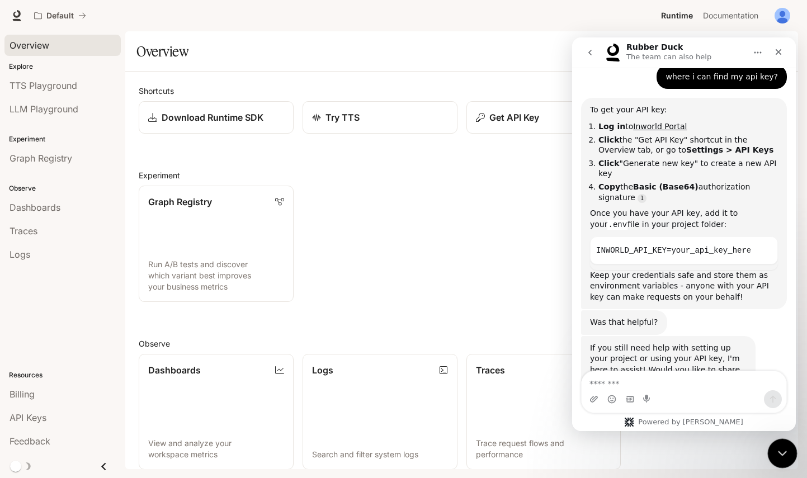
click at [781, 446] on icon "Close Intercom Messenger" at bounding box center [780, 451] width 13 height 13
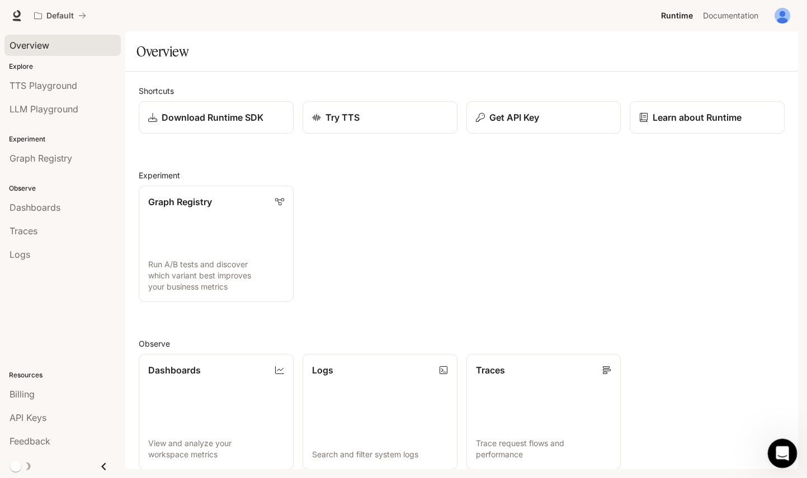
click at [781, 446] on icon "Open Intercom Messenger" at bounding box center [781, 452] width 18 height 18
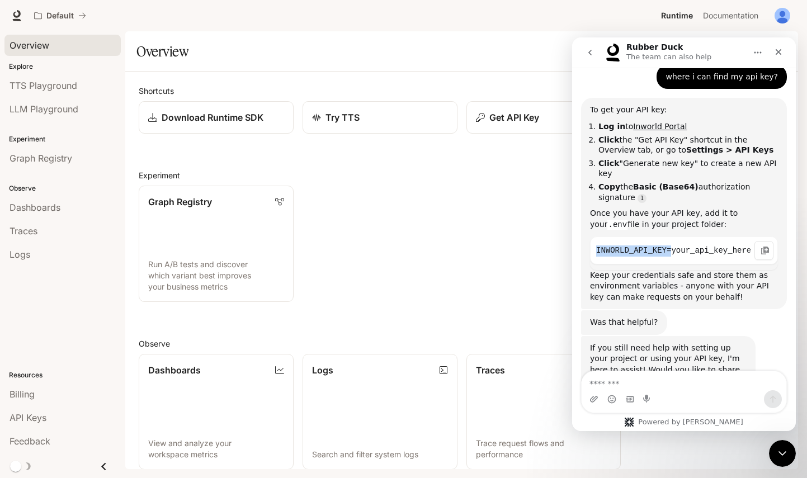
drag, startPoint x: 670, startPoint y: 193, endPoint x: 592, endPoint y: 189, distance: 77.9
click at [592, 237] on pre "INWORLD_API_KEY=your_api_key_here" at bounding box center [684, 251] width 188 height 28
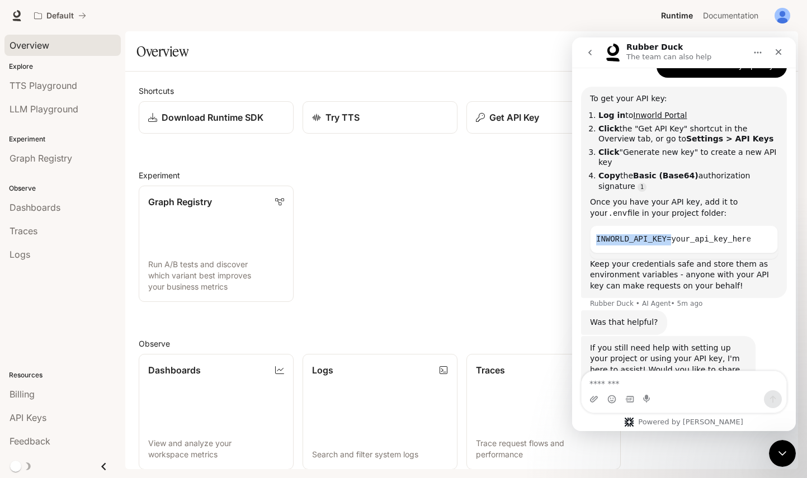
copy code "INWORLD_API_KEY="
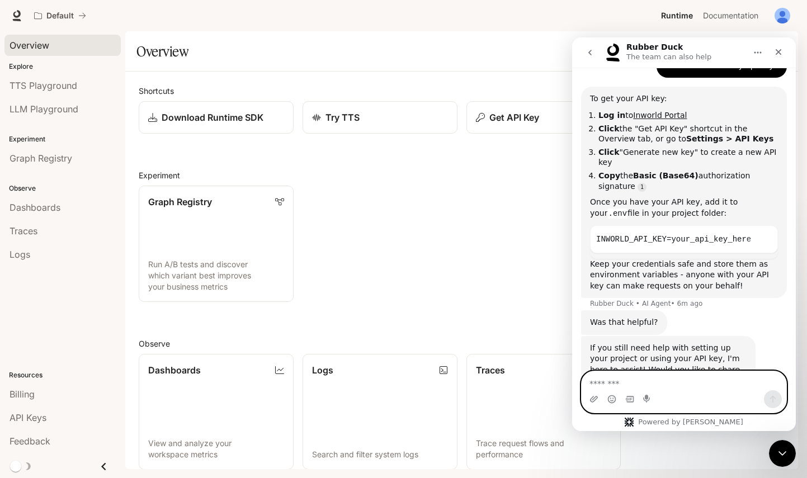
click at [680, 380] on textarea "Message…" at bounding box center [684, 380] width 205 height 19
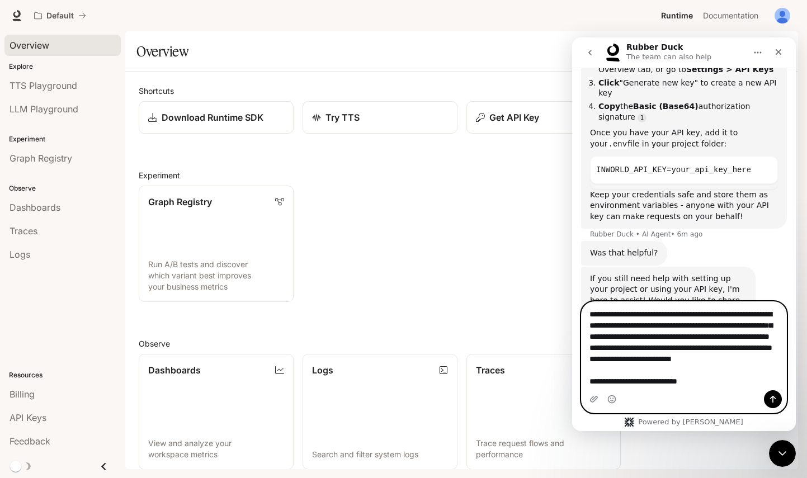
scroll to position [7, 0]
type textarea "**********"
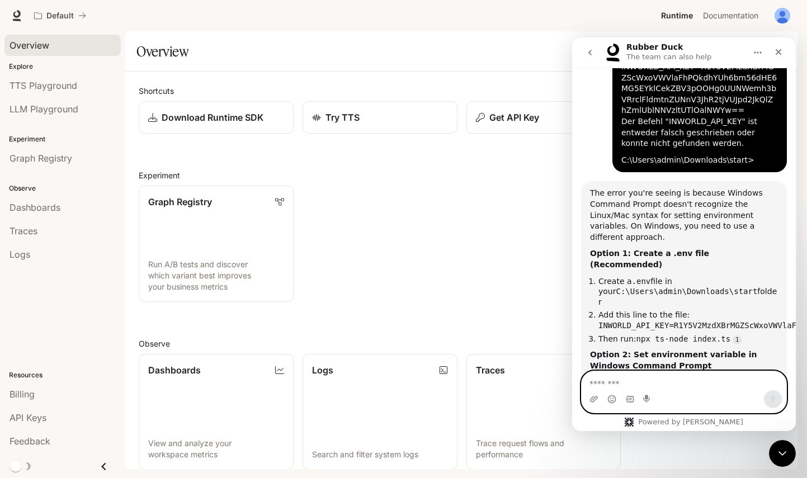
scroll to position [2414, 0]
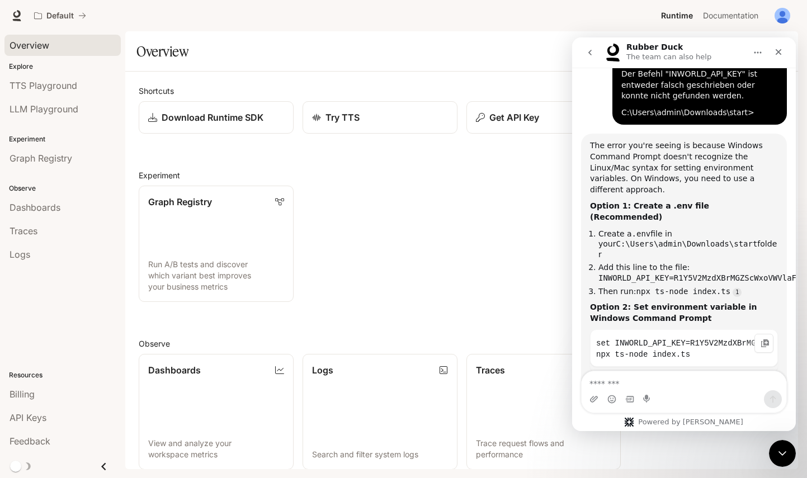
click at [694, 336] on code "set INWORLD_API_KEY=R1Y5V2MzdXBrMGZScWxoVWVlaFhPQkdhYUh6bm56dHE6MG5EYklCekZBV3p…" at bounding box center [684, 349] width 176 height 27
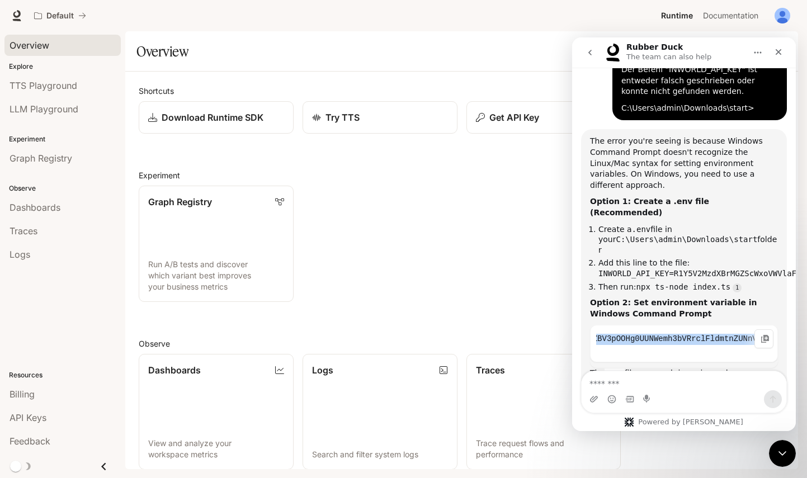
scroll to position [0, 578]
drag, startPoint x: 616, startPoint y: 251, endPoint x: 732, endPoint y: 251, distance: 115.8
click at [732, 331] on code "set INWORLD_API_KEY=R1Y5V2MzdXBrMGZScWxoVWVlaFhPQkdhYUh6bm56dHE6MG5EYklCekZBV3p…" at bounding box center [684, 344] width 176 height 27
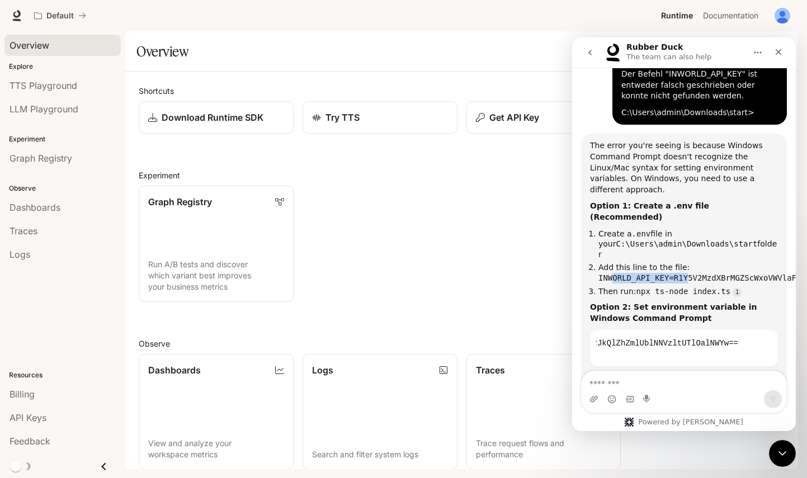
drag, startPoint x: 611, startPoint y: 190, endPoint x: 682, endPoint y: 190, distance: 71.0
copy code "INWORLD_API_KEY="
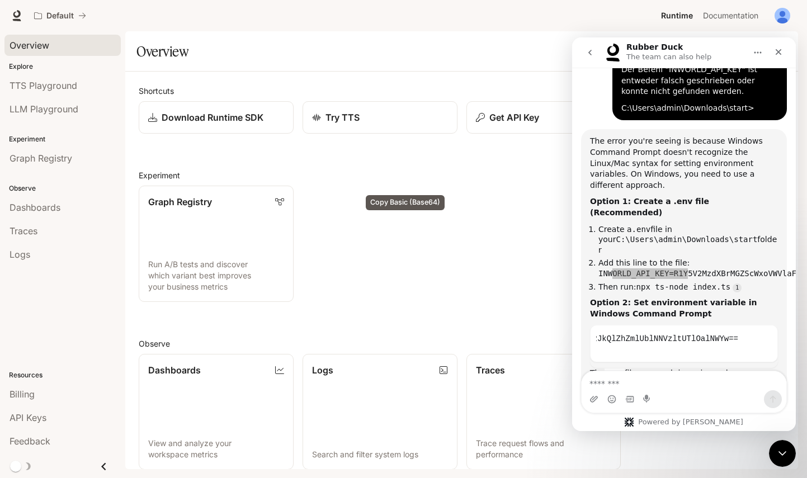
drag, startPoint x: 393, startPoint y: 229, endPoint x: 405, endPoint y: 229, distance: 12.3
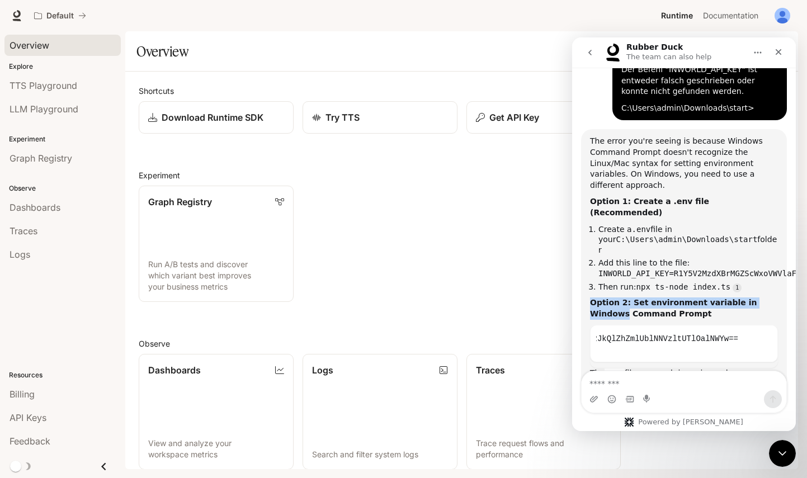
drag, startPoint x: 632, startPoint y: 201, endPoint x: 740, endPoint y: 197, distance: 107.5
click at [740, 282] on li "Then run: npx ts-node index.ts" at bounding box center [689, 287] width 180 height 11
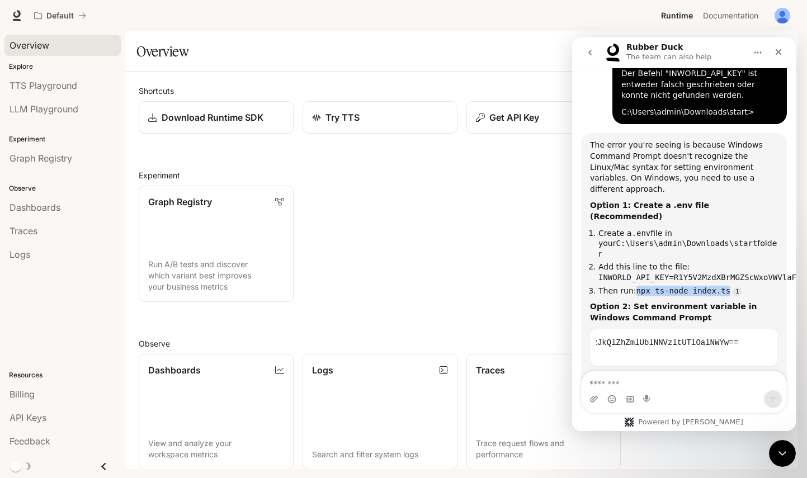
scroll to position [2414, 0]
copy li "npx ts-node index.ts"
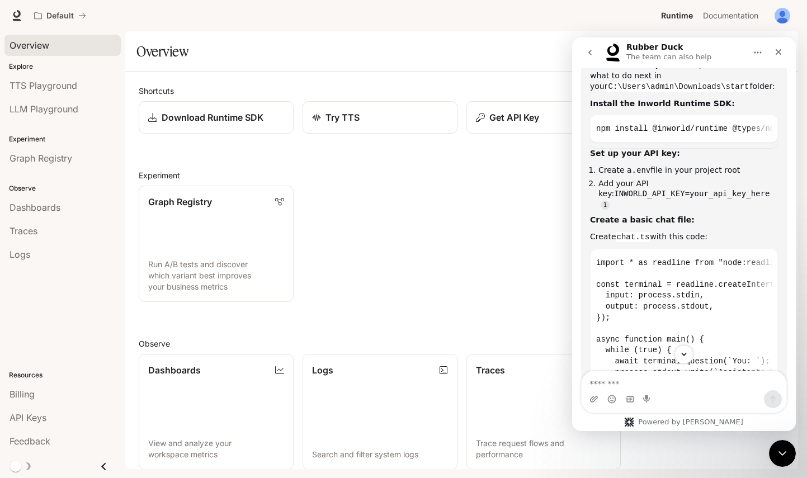
scroll to position [1518, 0]
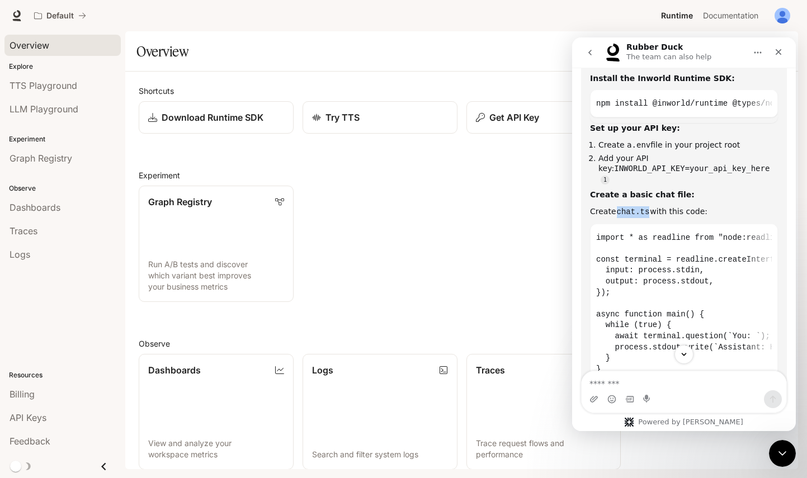
drag, startPoint x: 648, startPoint y: 160, endPoint x: 615, endPoint y: 149, distance: 35.2
click at [615, 149] on div "Great! Now that you have npm installed, here's what to do next in your C:\Users…" at bounding box center [684, 257] width 188 height 446
copy code "chat.ts"
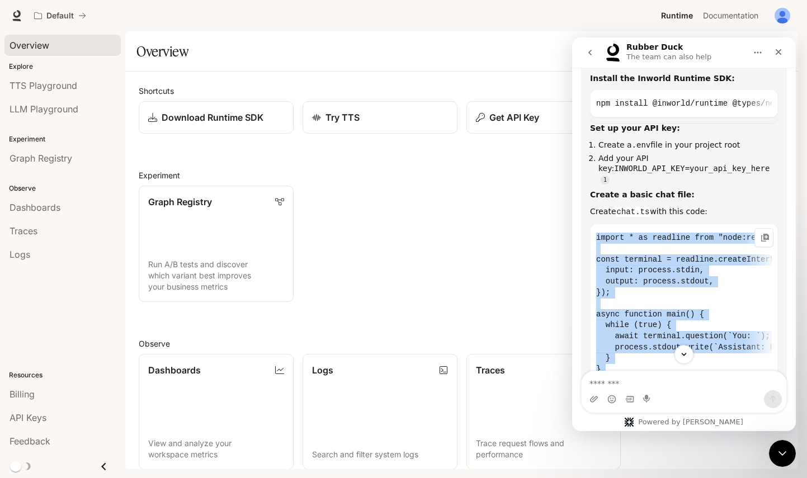
drag, startPoint x: 597, startPoint y: 183, endPoint x: 728, endPoint y: 333, distance: 199.4
click at [728, 333] on code "import * as readline from "node:readline/promises"; const terminal = readline.c…" at bounding box center [684, 315] width 176 height 170
click at [761, 233] on icon "Copy this code block to your clipboard." at bounding box center [765, 237] width 9 height 9
click at [769, 261] on pre "import * as readline from "node:readline/promises"; const terminal = readline.c…" at bounding box center [684, 314] width 188 height 180
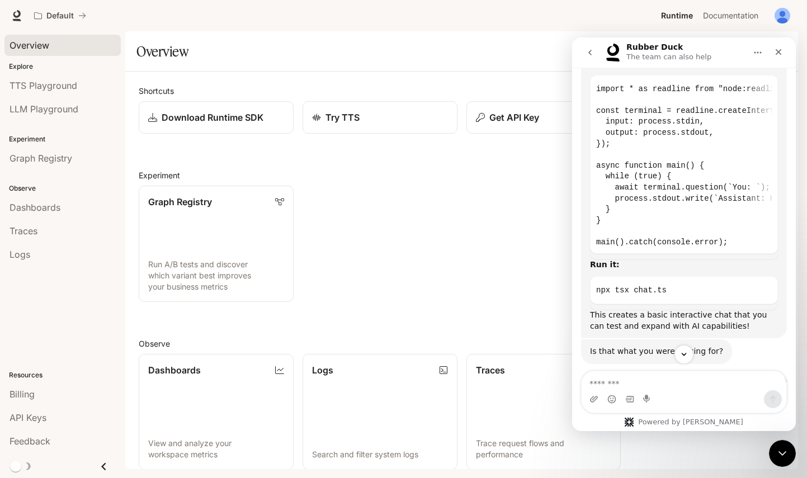
scroll to position [1661, 0]
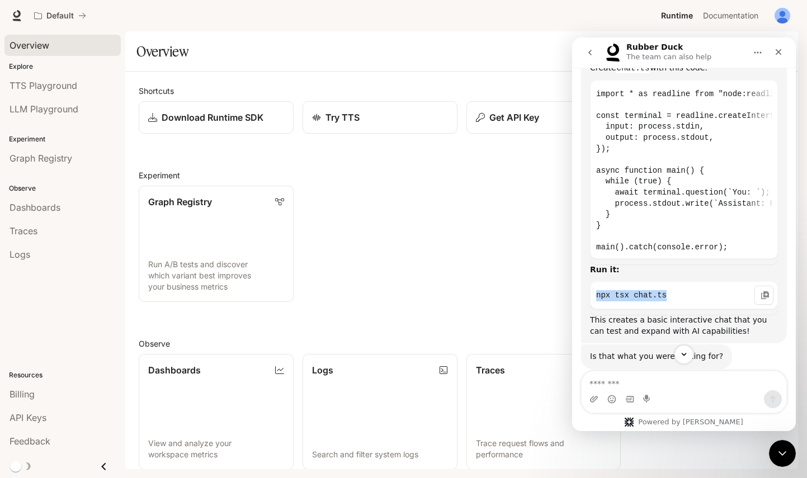
drag, startPoint x: 680, startPoint y: 245, endPoint x: 595, endPoint y: 246, distance: 85.6
click at [595, 281] on pre "npx tsx chat.ts" at bounding box center [684, 295] width 188 height 28
drag, startPoint x: 595, startPoint y: 246, endPoint x: 720, endPoint y: 196, distance: 135.4
click at [720, 196] on code "import * as readline from "node:readline/promises"; const terminal = readline.c…" at bounding box center [684, 171] width 176 height 170
click at [728, 190] on code "import * as readline from "node:readline/promises"; const terminal = readline.c…" at bounding box center [684, 171] width 176 height 170
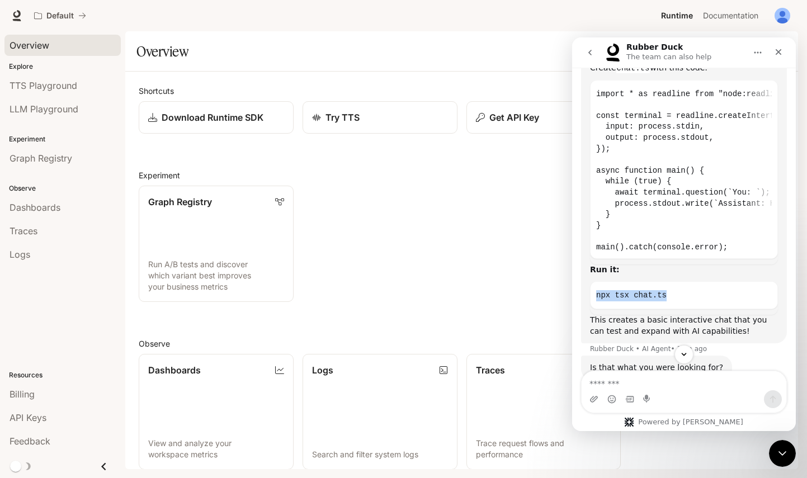
drag, startPoint x: 674, startPoint y: 248, endPoint x: 582, endPoint y: 248, distance: 91.2
click at [582, 248] on div "Great! Now that you have npm installed, here's what to do next in your C:\Users…" at bounding box center [684, 114] width 206 height 460
copy code "npx tsx chat.ts"
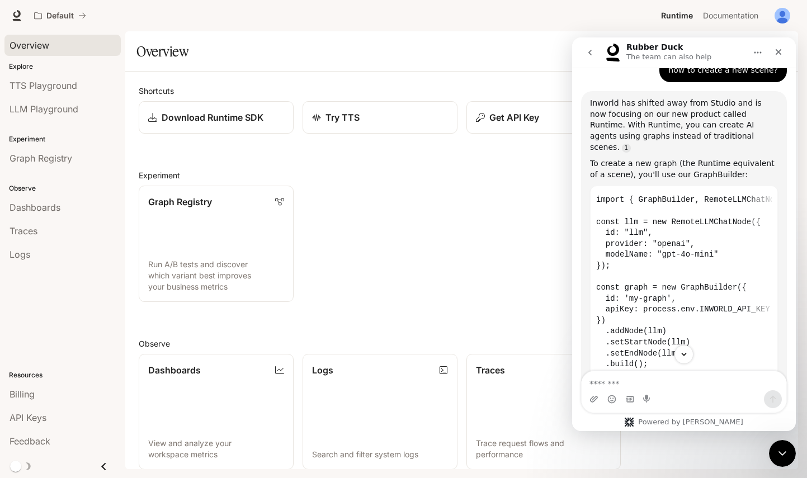
scroll to position [105, 0]
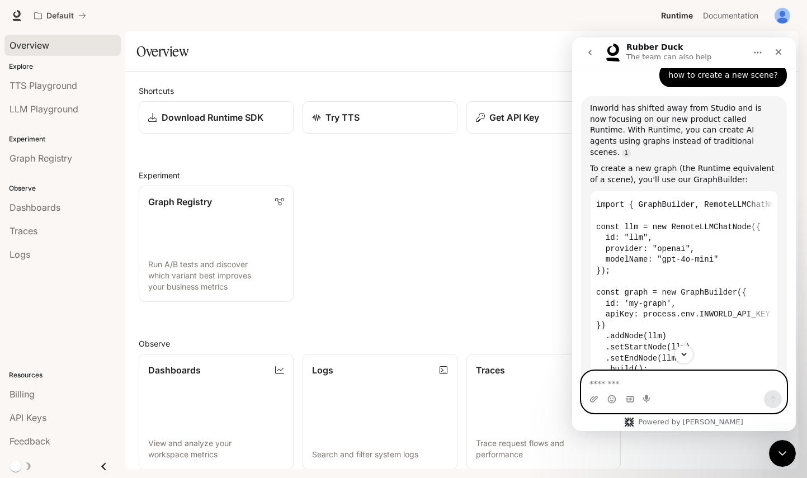
click at [679, 387] on textarea "Message…" at bounding box center [684, 380] width 205 height 19
type textarea "**********"
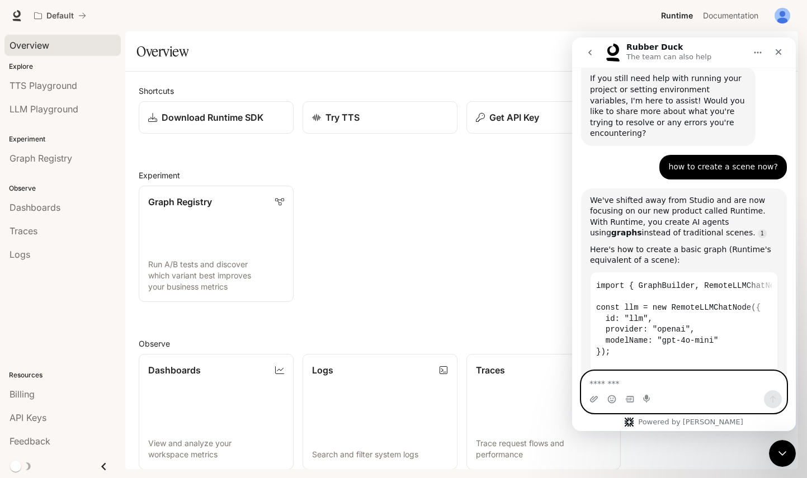
scroll to position [2799, 0]
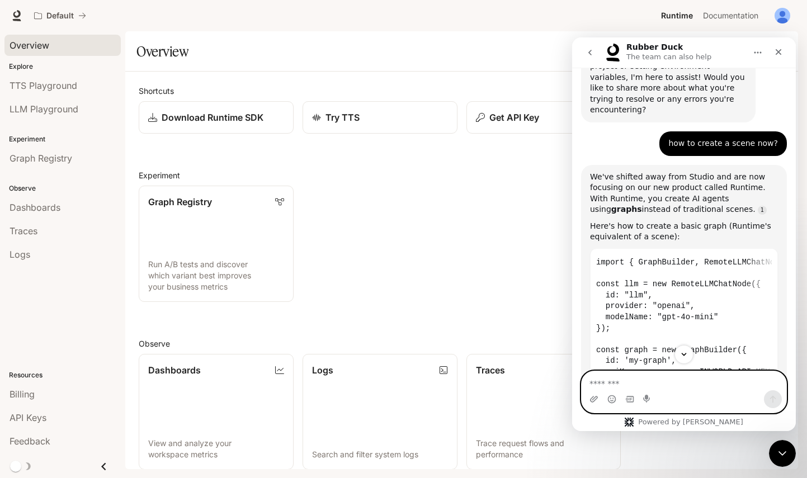
click at [678, 380] on textarea "Message…" at bounding box center [684, 380] width 205 height 19
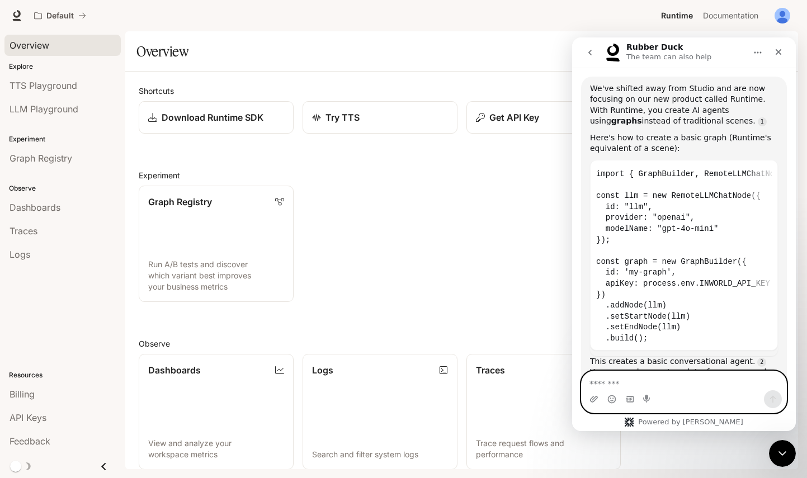
click at [704, 381] on textarea "Message…" at bounding box center [684, 380] width 205 height 19
type textarea "**********"
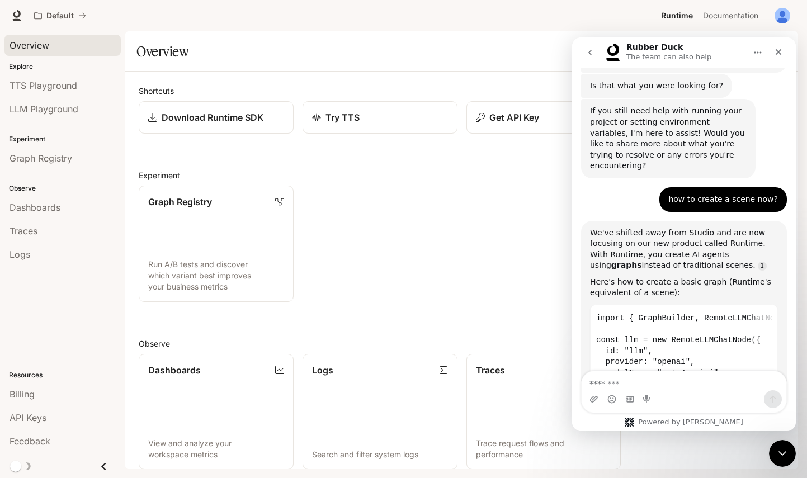
scroll to position [2848, 0]
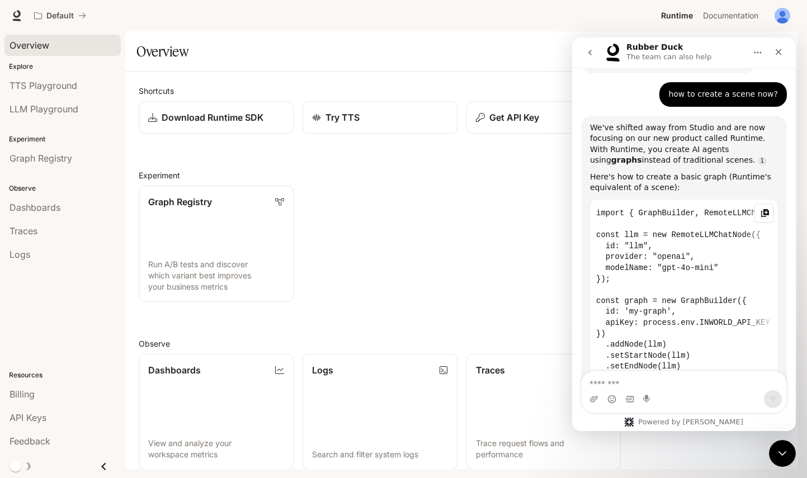
click at [764, 209] on icon "Copy this code block to your clipboard." at bounding box center [765, 213] width 9 height 9
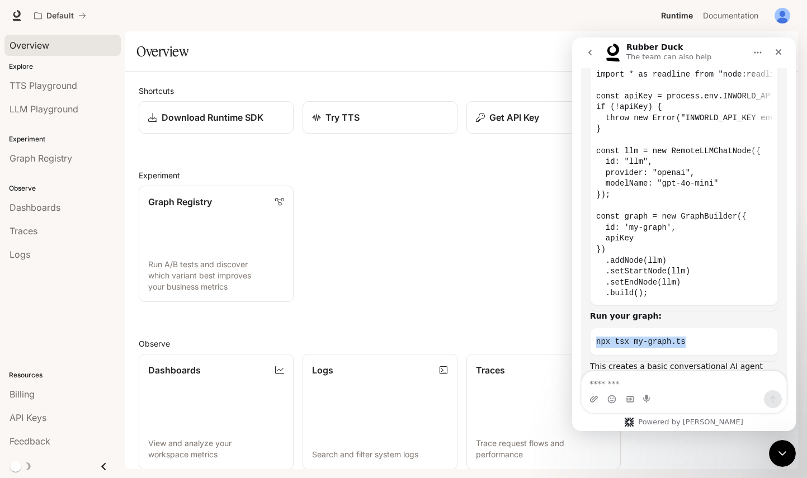
drag, startPoint x: 696, startPoint y: 258, endPoint x: 588, endPoint y: 257, distance: 108.5
click at [588, 257] on div "You need to create a new TypeScript file in your project folder (C:\Users\admin…" at bounding box center [684, 169] width 206 height 464
copy code "npx tsx my-graph.ts"
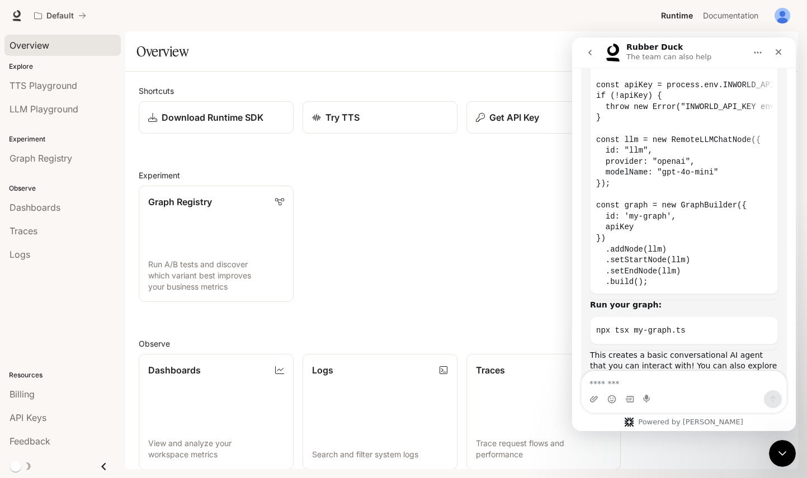
click at [711, 168] on code "import 'dotenv/config'; import { GraphBuilder, GraphTypes, RemoteLLMChatNode } …" at bounding box center [684, 162] width 176 height 258
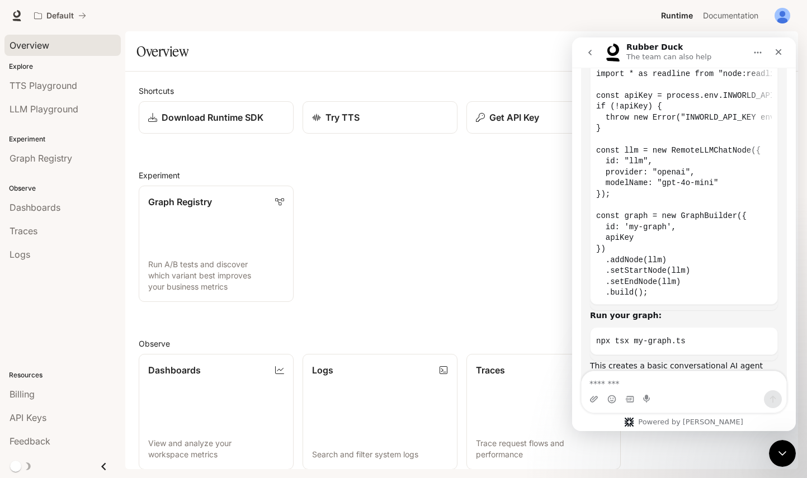
scroll to position [3436, 0]
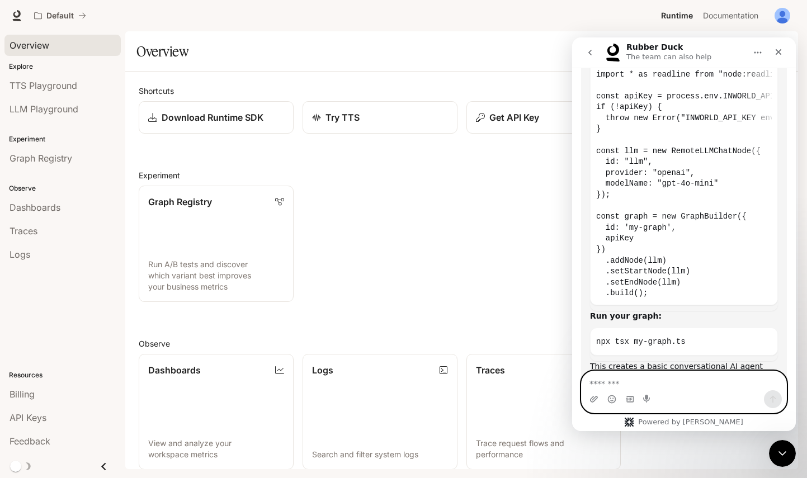
click at [686, 382] on textarea "Message…" at bounding box center [684, 380] width 205 height 19
click at [618, 383] on textarea "***" at bounding box center [684, 380] width 205 height 19
type textarea "*"
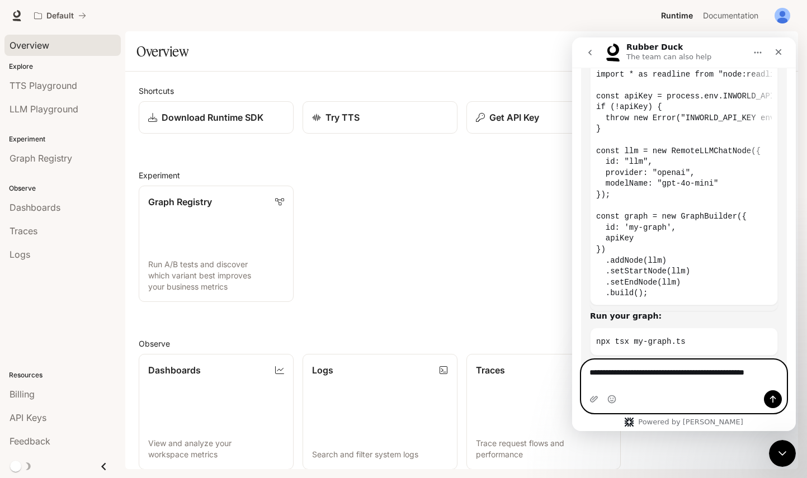
scroll to position [3447, 0]
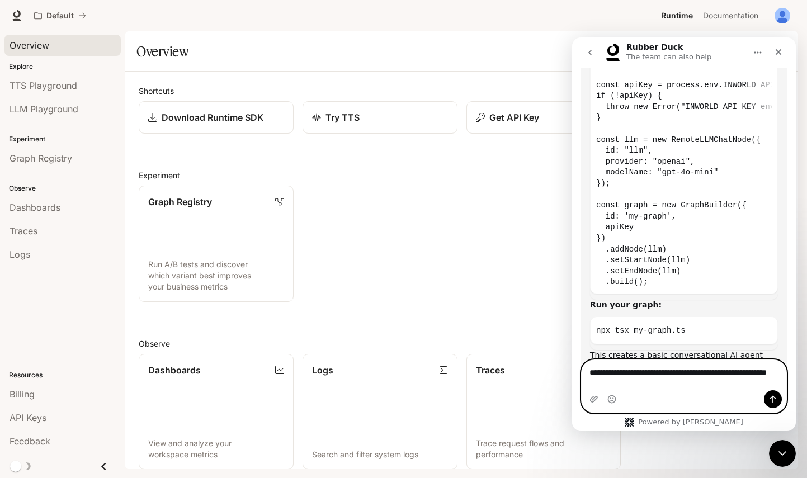
type textarea "**********"
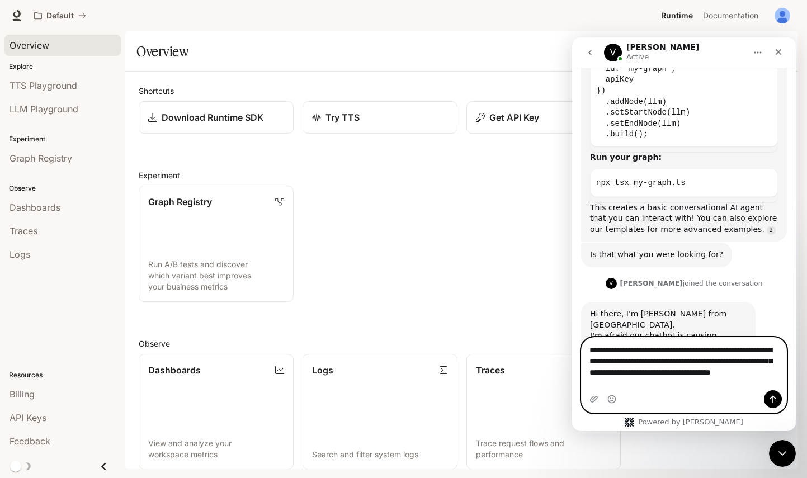
scroll to position [3606, 0]
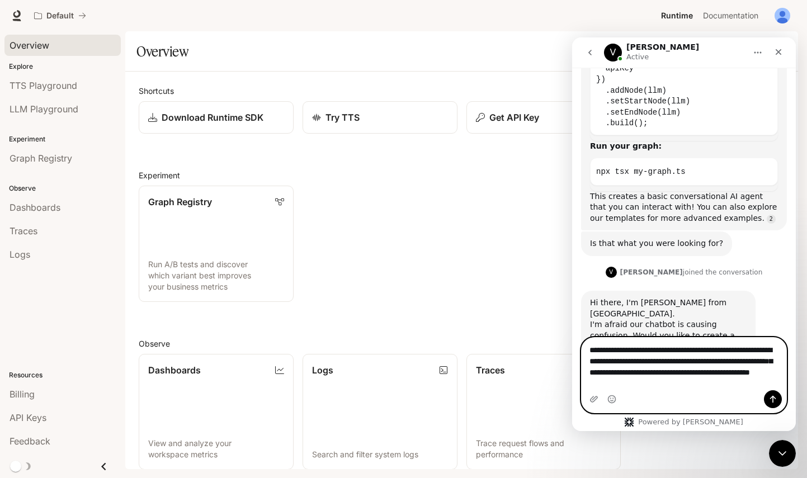
click at [669, 390] on textarea "**********" at bounding box center [684, 364] width 205 height 53
paste textarea "**********"
click at [641, 379] on textarea "**********" at bounding box center [684, 353] width 205 height 53
click at [759, 379] on textarea "**********" at bounding box center [684, 353] width 205 height 53
type textarea "**********"
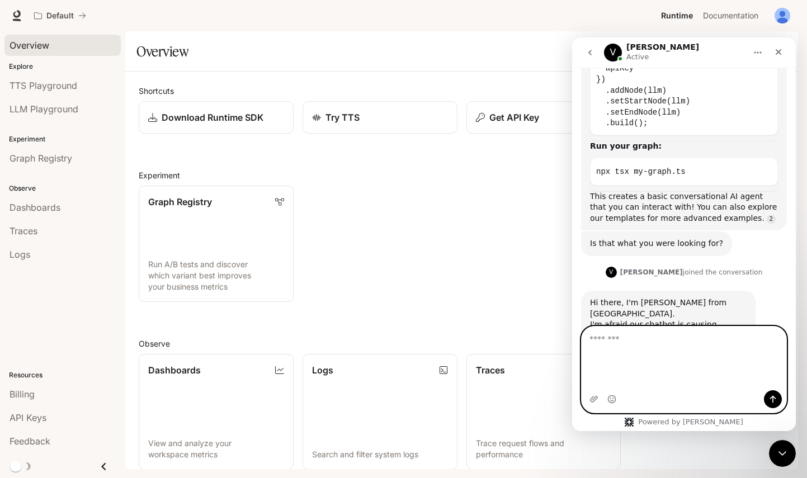
scroll to position [3642, 0]
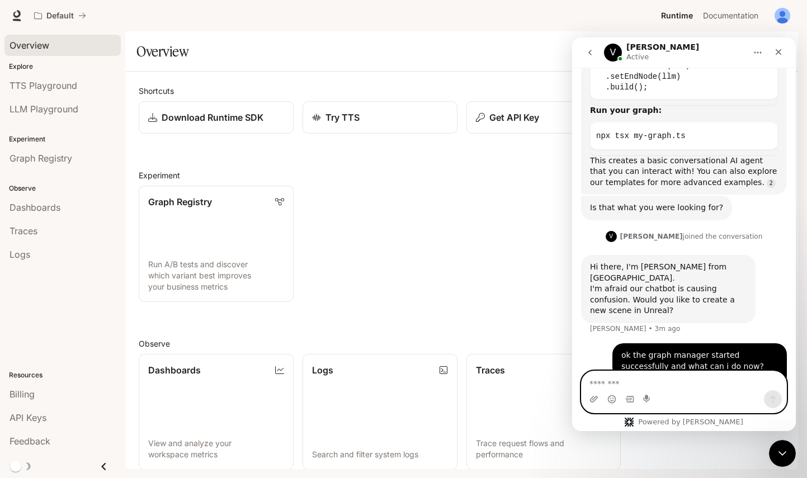
click at [662, 388] on textarea "Message…" at bounding box center [684, 380] width 205 height 19
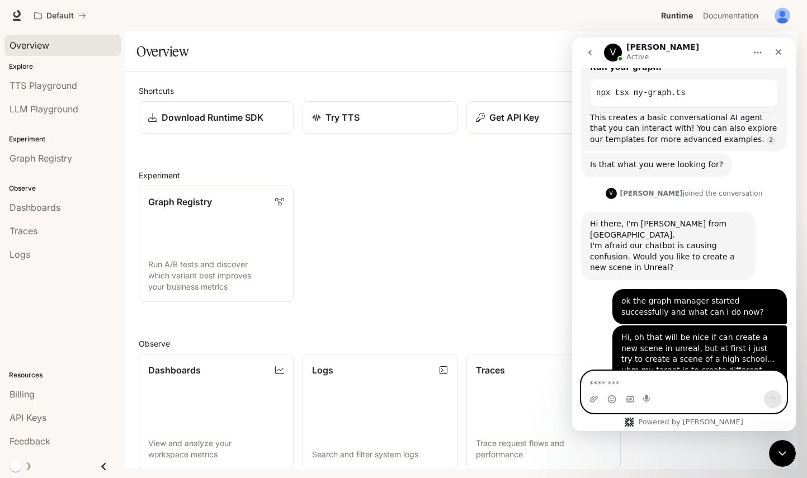
scroll to position [3813, 0]
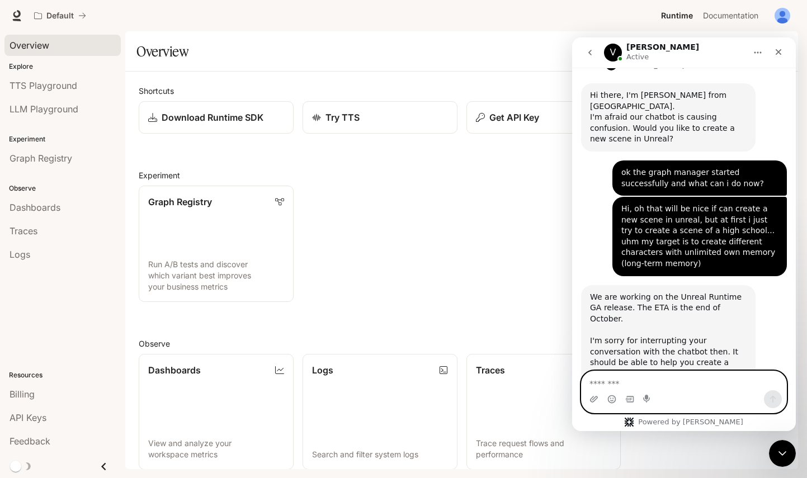
click at [677, 382] on textarea "Message…" at bounding box center [684, 380] width 205 height 19
paste textarea "**********"
type textarea "**********"
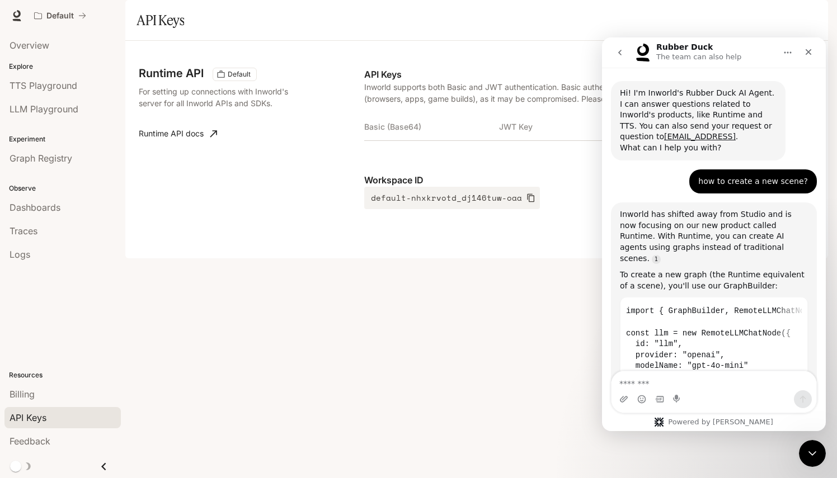
scroll to position [1907, 0]
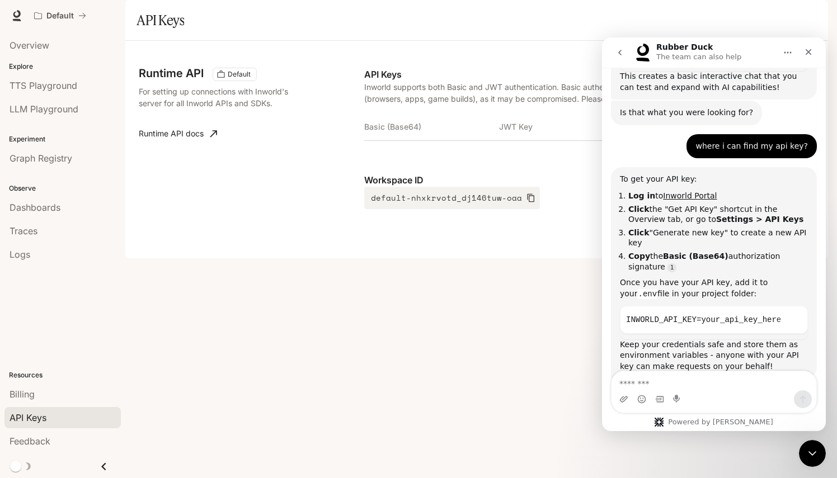
click at [525, 140] on th "JWT Key" at bounding box center [566, 127] width 135 height 27
click at [621, 51] on icon "go back" at bounding box center [619, 52] width 9 height 9
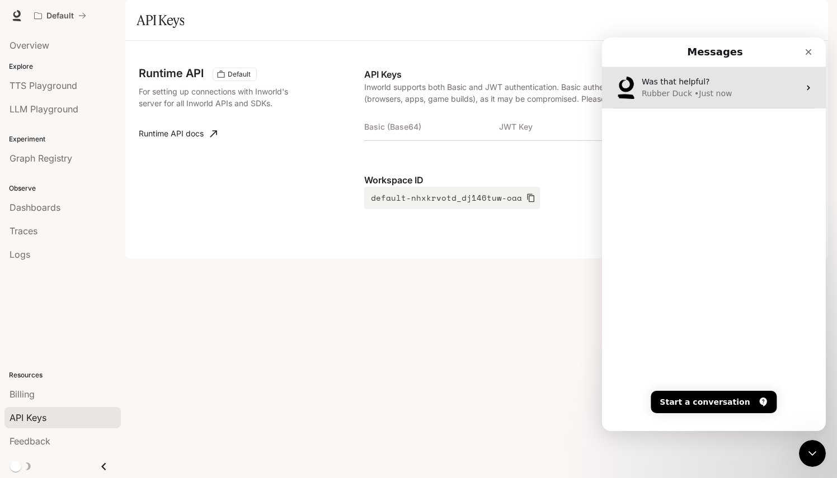
click at [774, 87] on div "Was that helpful?" at bounding box center [721, 82] width 158 height 12
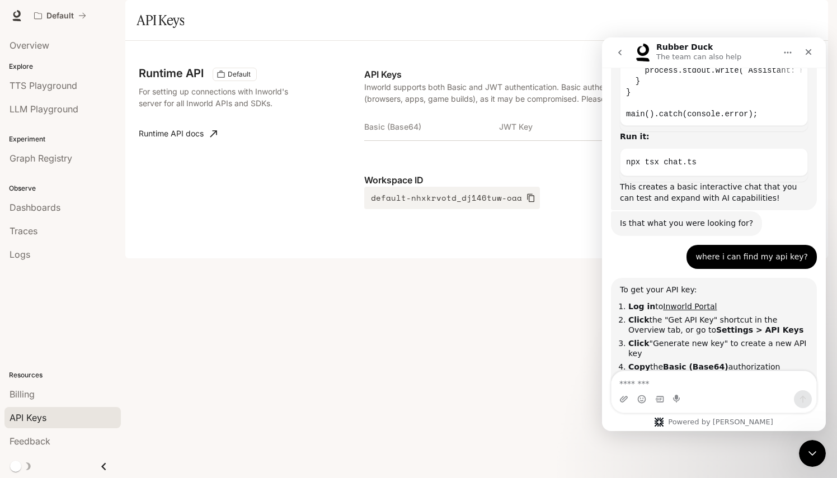
scroll to position [1907, 0]
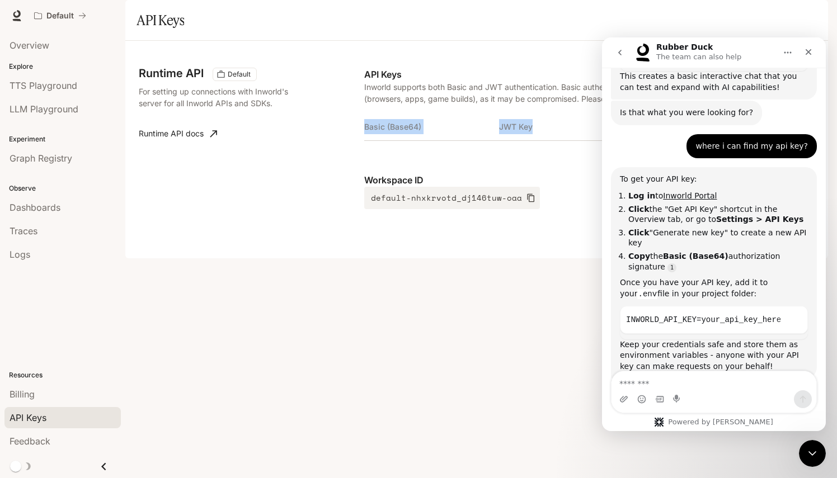
drag, startPoint x: 549, startPoint y: 176, endPoint x: 537, endPoint y: 152, distance: 27.3
click at [537, 150] on div "Basic (Base64) JWT Key JWT Secret Actions" at bounding box center [589, 132] width 450 height 36
click at [789, 53] on icon "Home" at bounding box center [787, 52] width 9 height 9
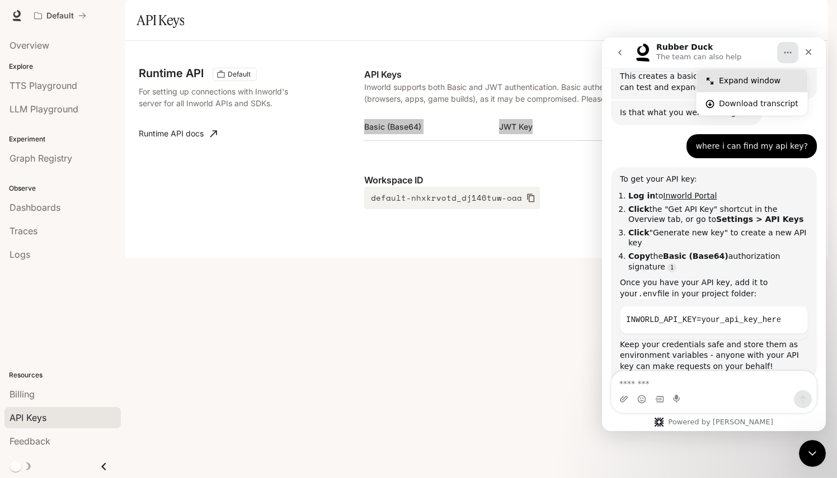
click at [748, 85] on div "Expand window" at bounding box center [758, 81] width 79 height 12
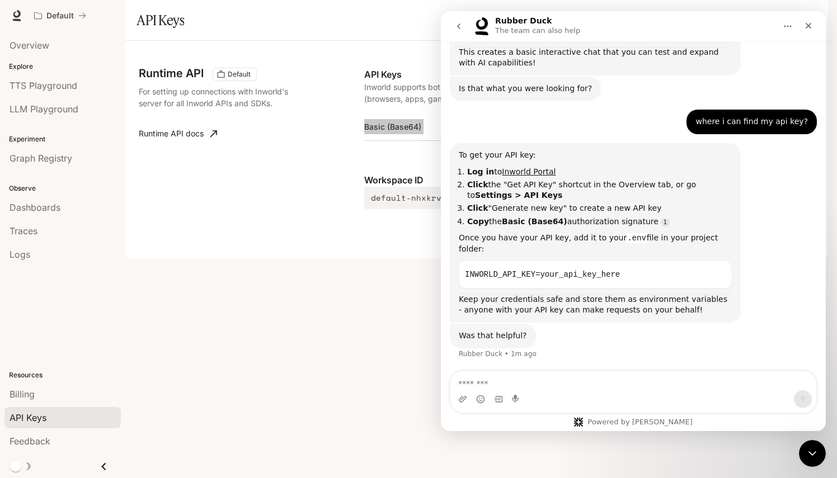
scroll to position [1671, 0]
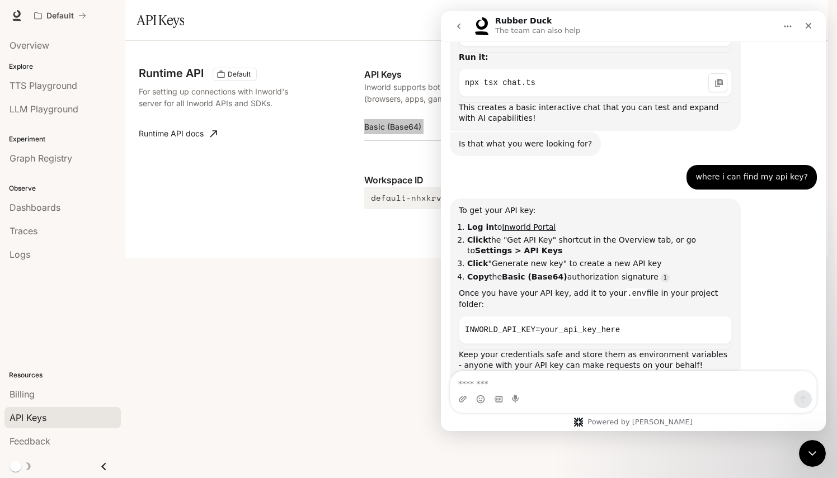
drag, startPoint x: 733, startPoint y: 18, endPoint x: 633, endPoint y: 49, distance: 104.2
click at [633, 49] on div "Rubber Duck The team can also help Hi! I'm Inworld's Rubber Duck AI Agent. I ca…" at bounding box center [633, 221] width 385 height 420
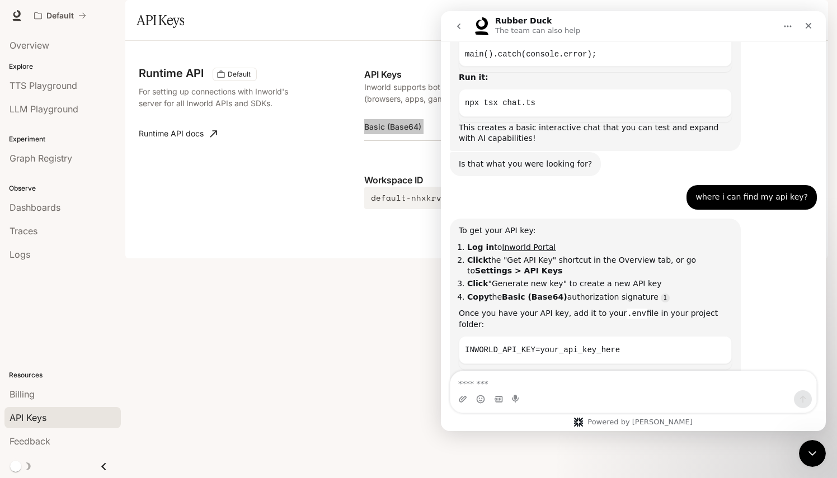
drag, startPoint x: 569, startPoint y: 426, endPoint x: 423, endPoint y: 427, distance: 146.0
click at [441, 427] on html "Rubber Duck The team can also help Hi! I'm Inworld's Rubber Duck AI Agent. I ca…" at bounding box center [633, 221] width 385 height 420
click at [798, 23] on button "Home" at bounding box center [787, 26] width 21 height 21
click at [723, 59] on div "Collapse window" at bounding box center [758, 55] width 79 height 12
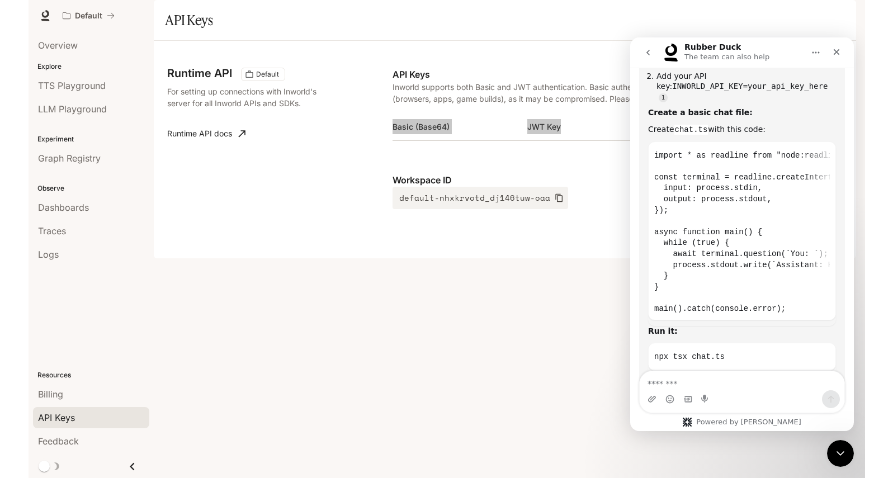
scroll to position [1907, 0]
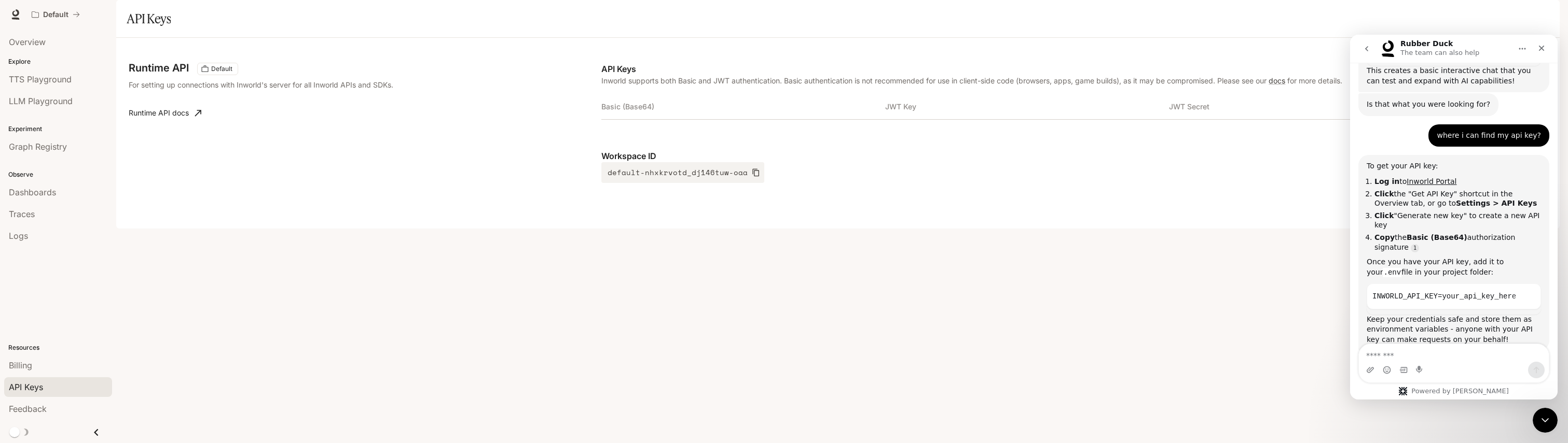
click at [776, 120] on th "JWT Secret" at bounding box center [1311, 107] width 284 height 25
drag, startPoint x: 1217, startPoint y: 126, endPoint x: 1330, endPoint y: 124, distance: 113.0
click at [776, 120] on th "JWT Secret" at bounding box center [1311, 107] width 284 height 25
drag, startPoint x: 884, startPoint y: 133, endPoint x: 972, endPoint y: 132, distance: 88.0
click at [776, 120] on tr "Basic (Base64) JWT Key JWT Secret Actions" at bounding box center [1074, 107] width 946 height 25
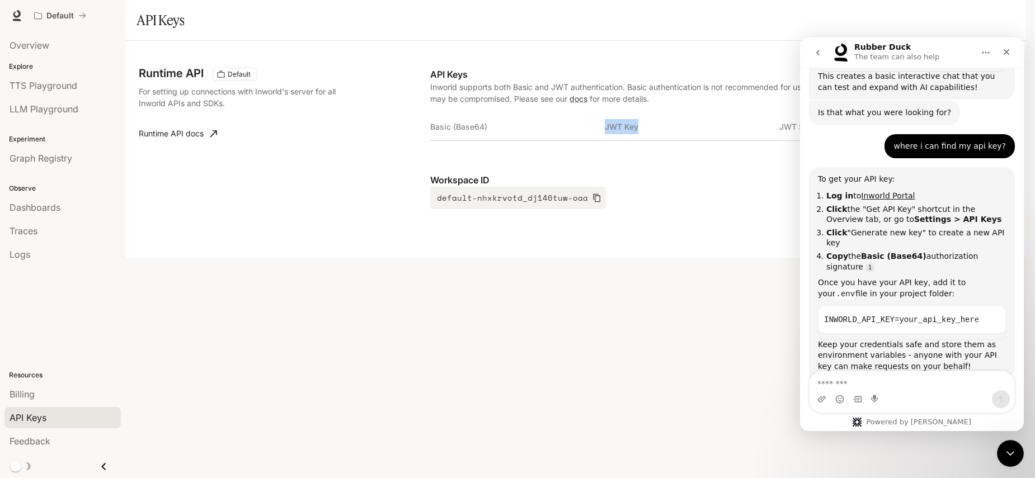
copy tr "JWT Key"
click at [631, 140] on th "JWT Key" at bounding box center [692, 127] width 175 height 27
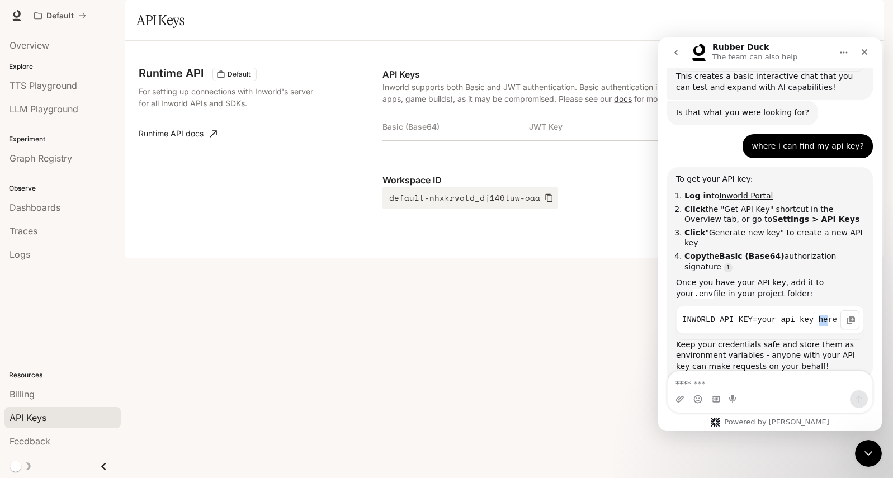
drag, startPoint x: 818, startPoint y: 281, endPoint x: 828, endPoint y: 278, distance: 11.1
click at [828, 306] on div "INWORLD_API_KEY=your_api_key_here" at bounding box center [770, 323] width 188 height 34
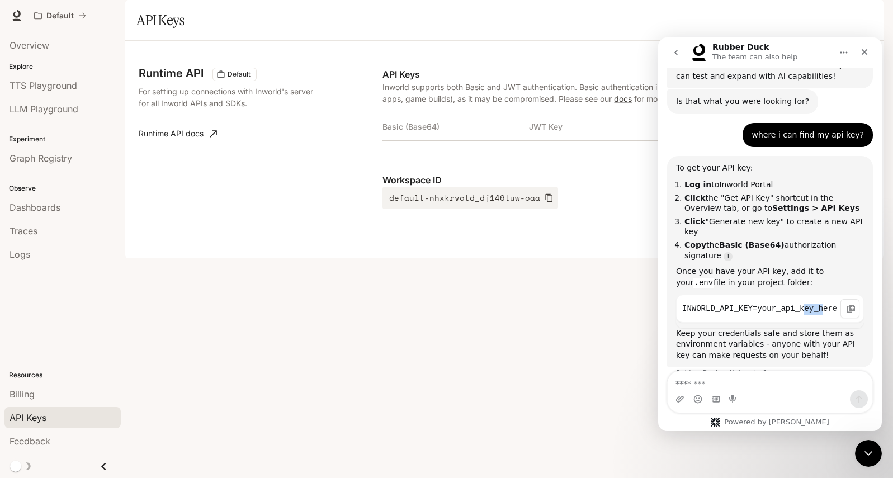
drag, startPoint x: 828, startPoint y: 278, endPoint x: 825, endPoint y: 265, distance: 13.8
click at [825, 295] on pre "INWORLD_API_KEY=your_api_key_here" at bounding box center [770, 309] width 188 height 28
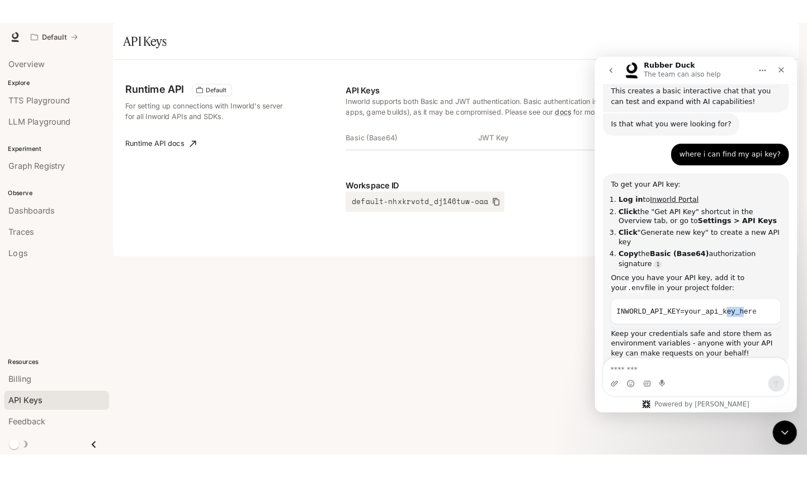
scroll to position [1907, 0]
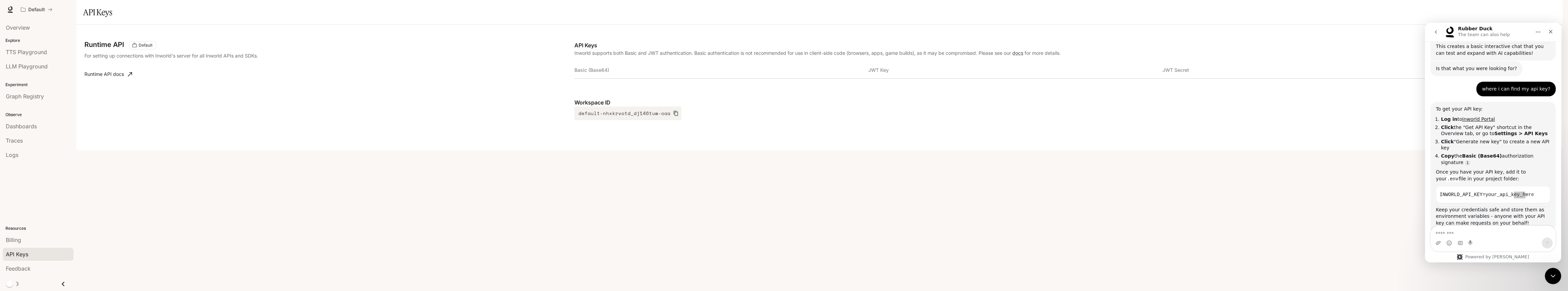
click at [509, 79] on th "JWT Secret" at bounding box center [1309, 70] width 294 height 16
click at [509, 79] on th "JWT Key" at bounding box center [1015, 70] width 294 height 16
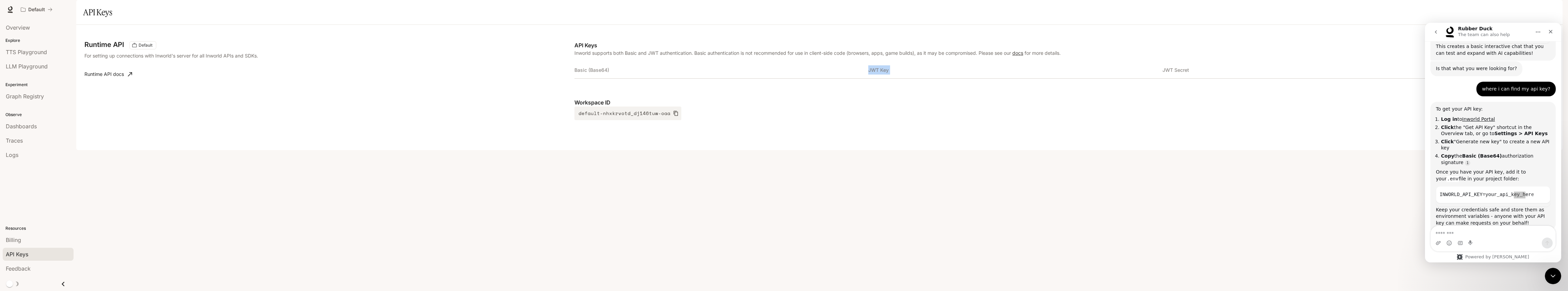
click at [509, 56] on link "docs" at bounding box center [1018, 53] width 11 height 6
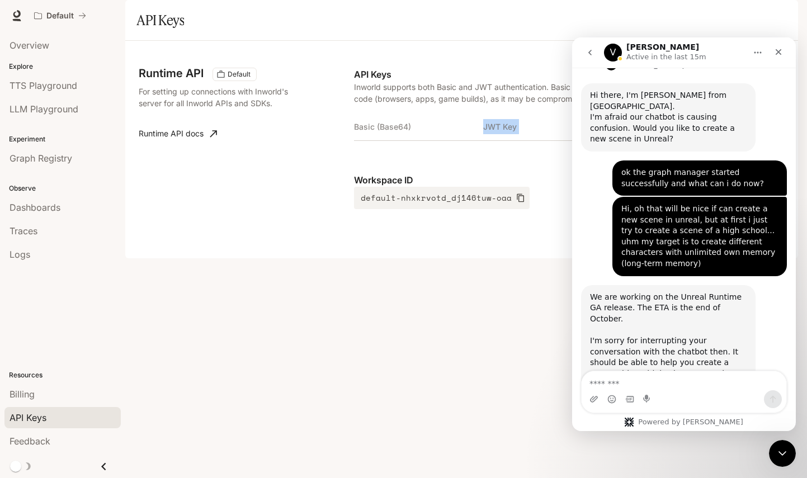
scroll to position [3934, 0]
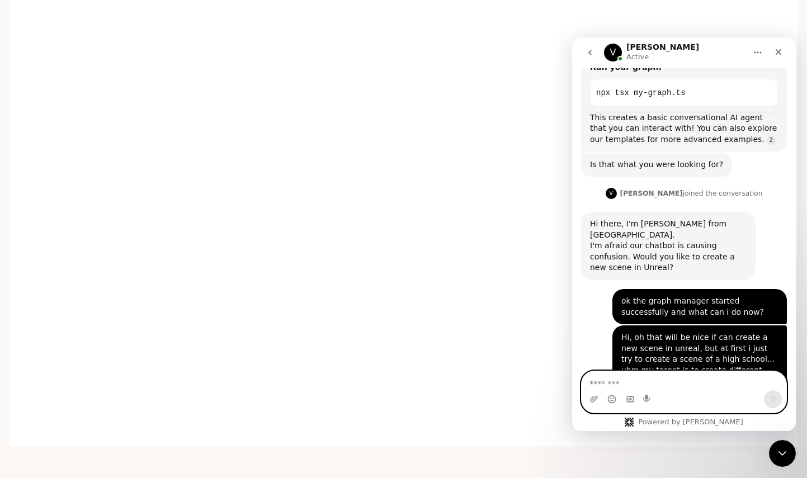
scroll to position [3791, 0]
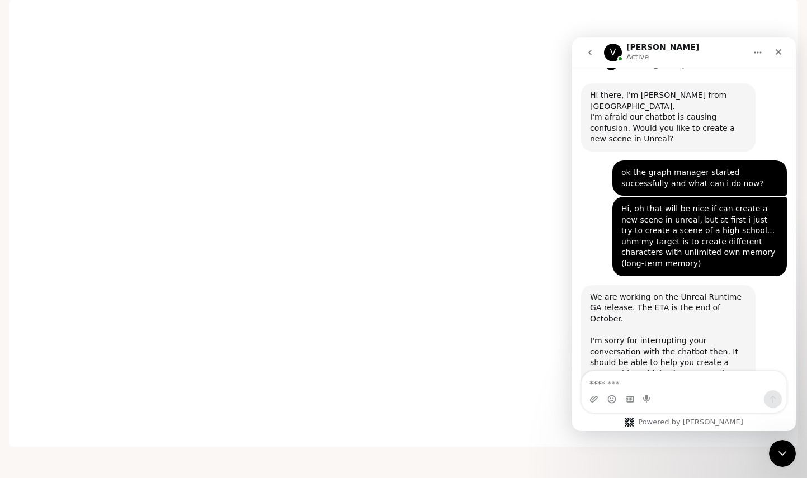
click at [633, 462] on div "llms-full.txt" at bounding box center [623, 468] width 44 height 12
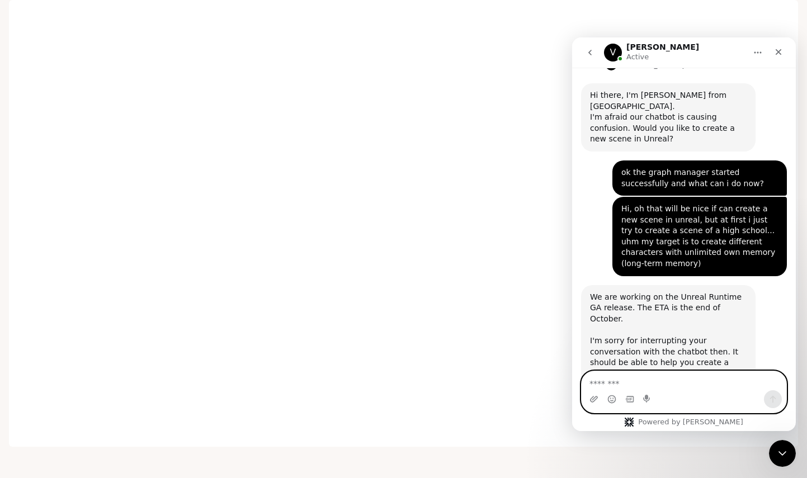
click at [695, 375] on textarea "Message…" at bounding box center [684, 380] width 205 height 19
click at [694, 375] on textarea "Message…" at bounding box center [684, 380] width 205 height 19
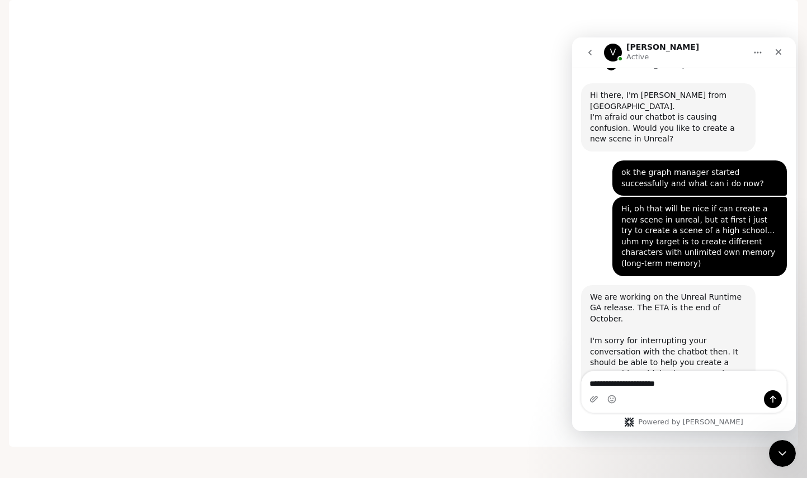
click at [652, 292] on div "We are working on the Unreal Runtime GA release. The ETA is the end of October.…" at bounding box center [668, 374] width 157 height 164
copy div "interrupting"
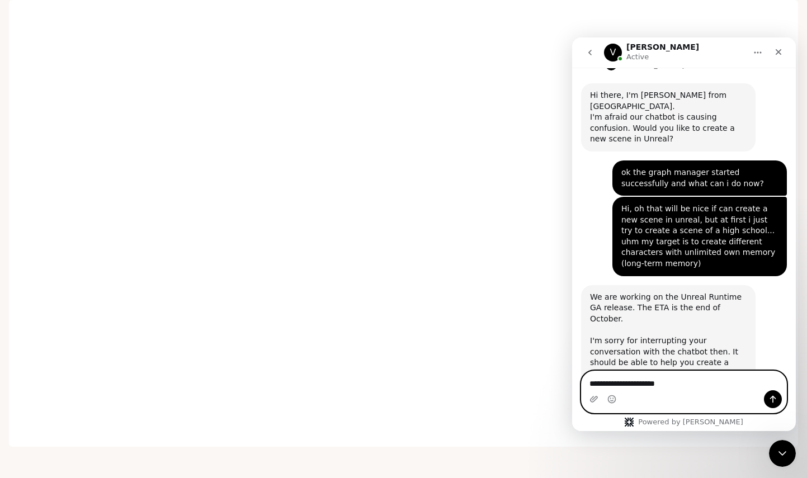
click at [657, 383] on textarea "**********" at bounding box center [684, 380] width 205 height 19
drag, startPoint x: 657, startPoint y: 383, endPoint x: 671, endPoint y: 383, distance: 14.0
click at [657, 383] on textarea "**********" at bounding box center [684, 380] width 205 height 19
paste textarea "******"
click at [646, 384] on textarea "**********" at bounding box center [684, 380] width 205 height 19
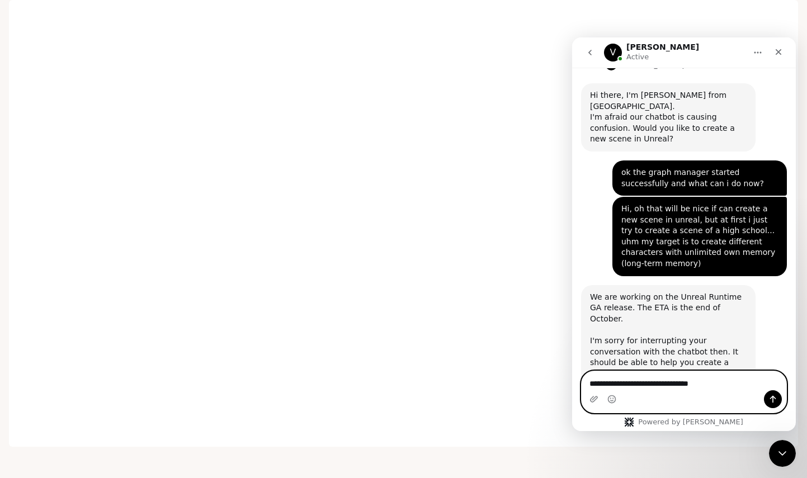
click at [729, 382] on textarea "**********" at bounding box center [684, 380] width 205 height 19
drag, startPoint x: 722, startPoint y: 386, endPoint x: 663, endPoint y: 383, distance: 58.3
click at [663, 383] on textarea "**********" at bounding box center [684, 380] width 205 height 19
click at [717, 384] on textarea "**********" at bounding box center [684, 380] width 205 height 19
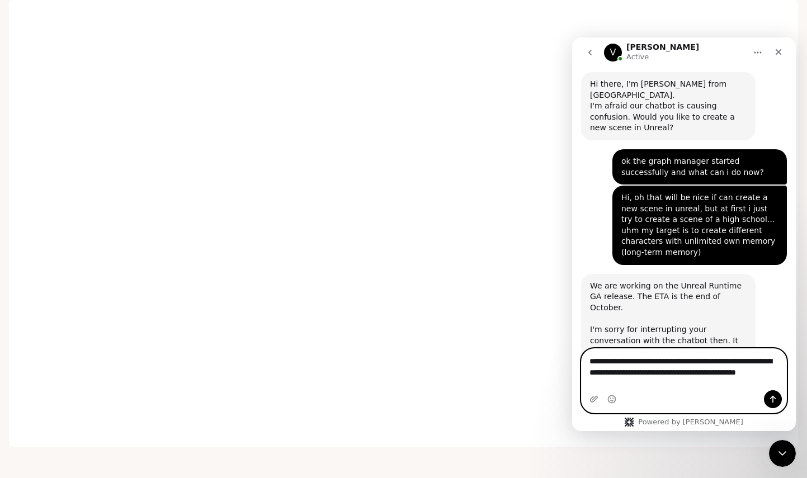
scroll to position [3813, 0]
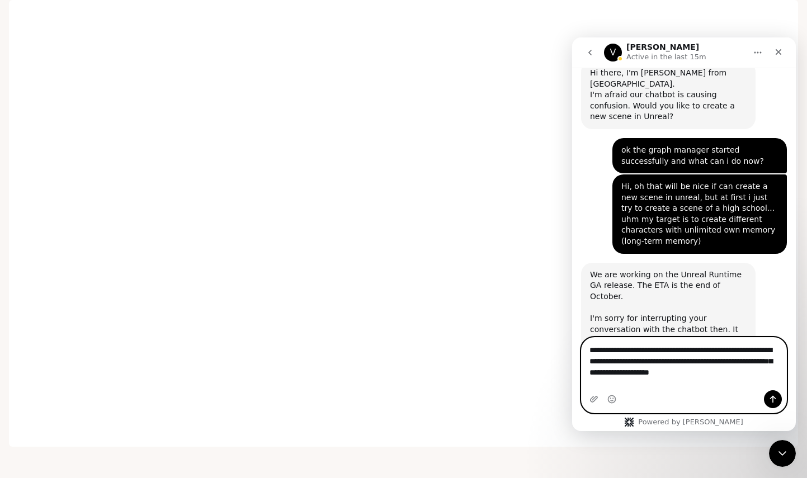
click at [633, 364] on textarea "**********" at bounding box center [684, 358] width 205 height 41
click at [638, 379] on textarea "**********" at bounding box center [684, 358] width 205 height 41
click at [751, 379] on textarea "**********" at bounding box center [684, 358] width 205 height 41
click at [712, 379] on textarea "**********" at bounding box center [684, 358] width 205 height 41
click at [747, 379] on textarea "**********" at bounding box center [684, 358] width 205 height 41
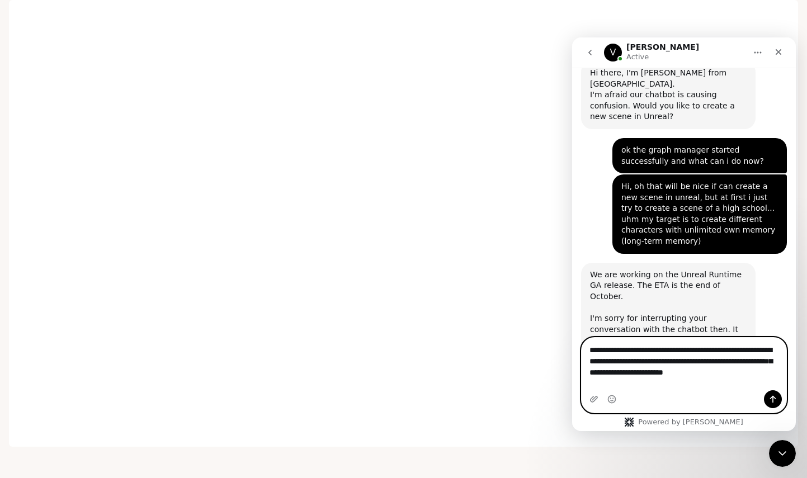
click at [748, 379] on textarea "**********" at bounding box center [684, 358] width 205 height 41
paste textarea "**********"
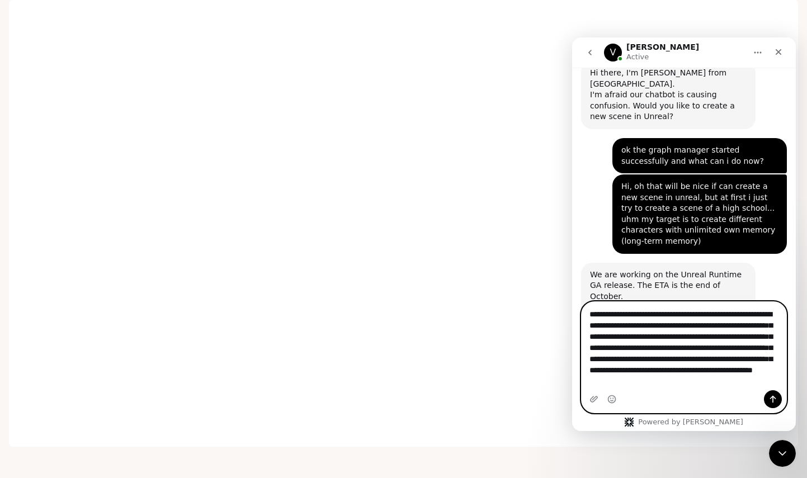
scroll to position [3860, 0]
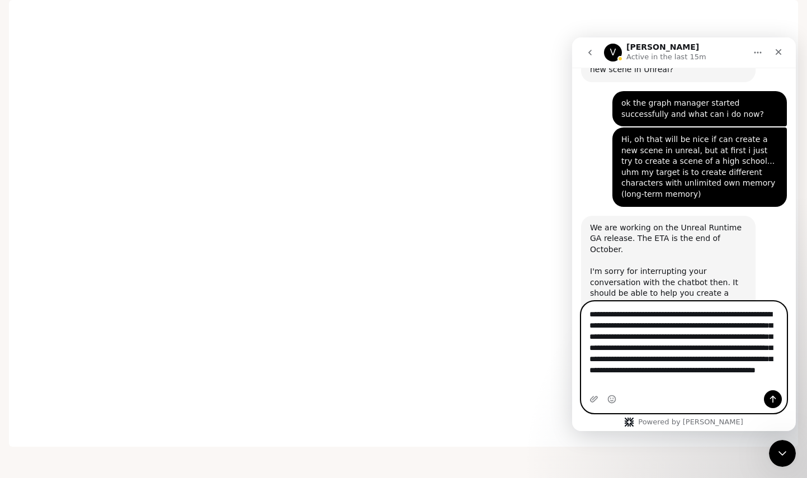
click at [717, 388] on textarea "**********" at bounding box center [684, 346] width 205 height 88
paste textarea "**********"
type textarea "**********"
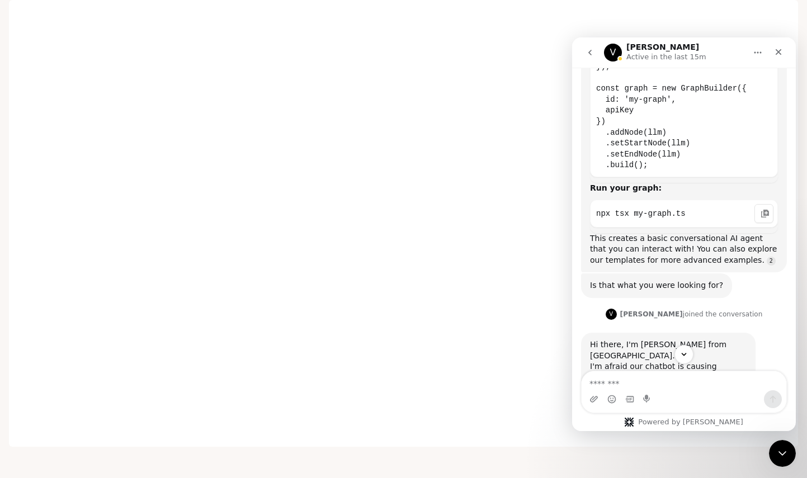
scroll to position [3486, 0]
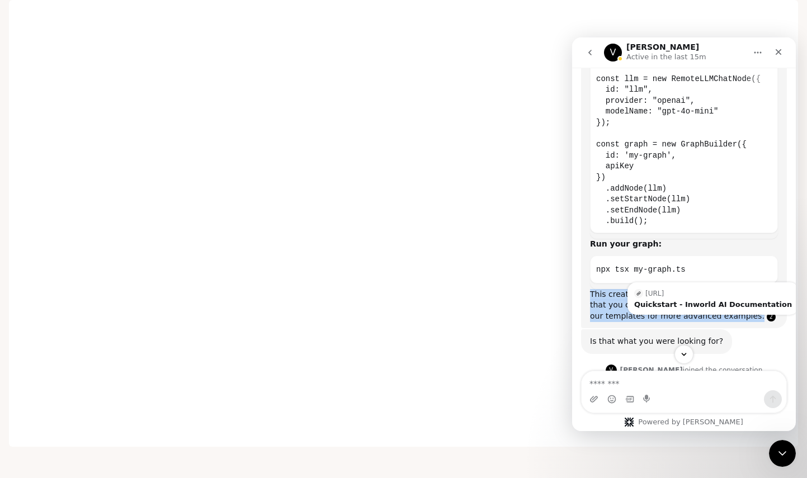
drag, startPoint x: 591, startPoint y: 213, endPoint x: 690, endPoint y: 236, distance: 102.1
click at [690, 289] on div "This creates a basic conversational AI agent that you can interact with! You ca…" at bounding box center [684, 305] width 188 height 33
drag, startPoint x: 690, startPoint y: 236, endPoint x: 752, endPoint y: 242, distance: 61.8
click at [752, 289] on div "This creates a basic conversational AI agent that you can interact with! You ca…" at bounding box center [684, 305] width 188 height 33
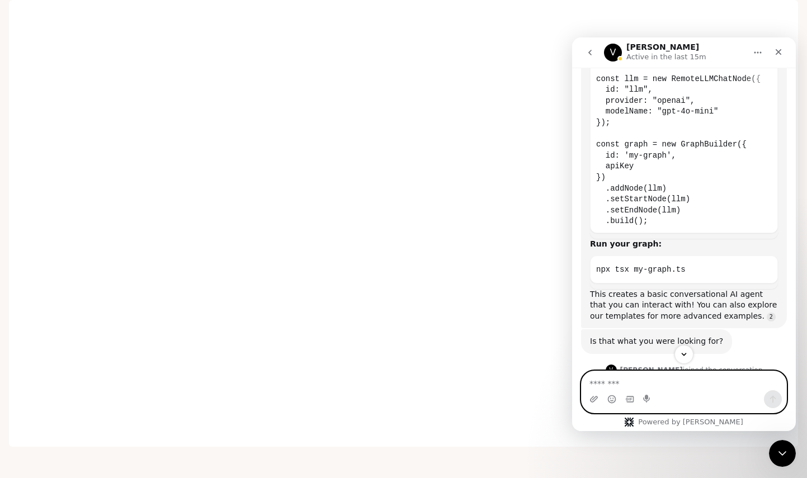
click at [672, 379] on textarea "Message…" at bounding box center [684, 380] width 205 height 19
paste textarea "**********"
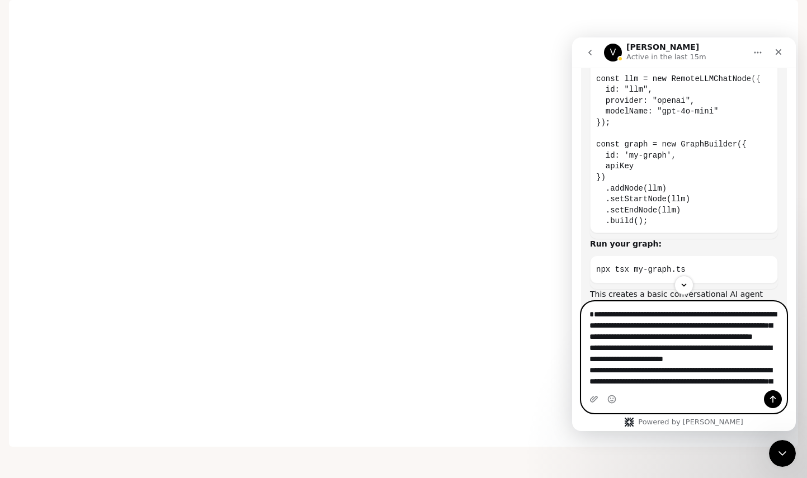
scroll to position [18, 0]
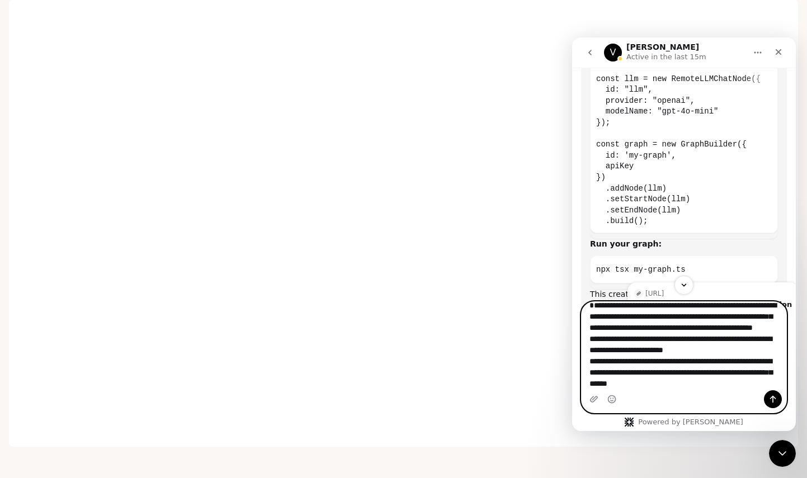
type textarea "**********"
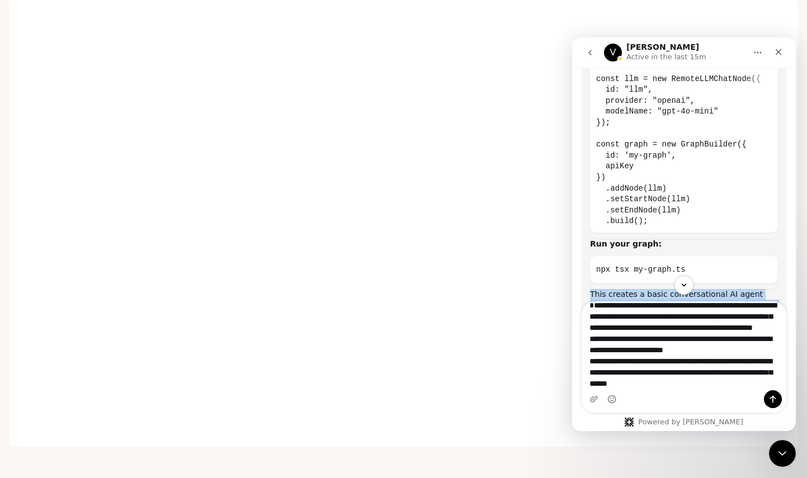
drag, startPoint x: 713, startPoint y: 240, endPoint x: 574, endPoint y: 214, distance: 141.7
copy div "This creates a basic conversational AI agent that you can interact with! You ca…"
drag, startPoint x: 574, startPoint y: 214, endPoint x: 699, endPoint y: 237, distance: 126.8
click at [767, 313] on link "Source reference 141757861:" at bounding box center [771, 317] width 9 height 9
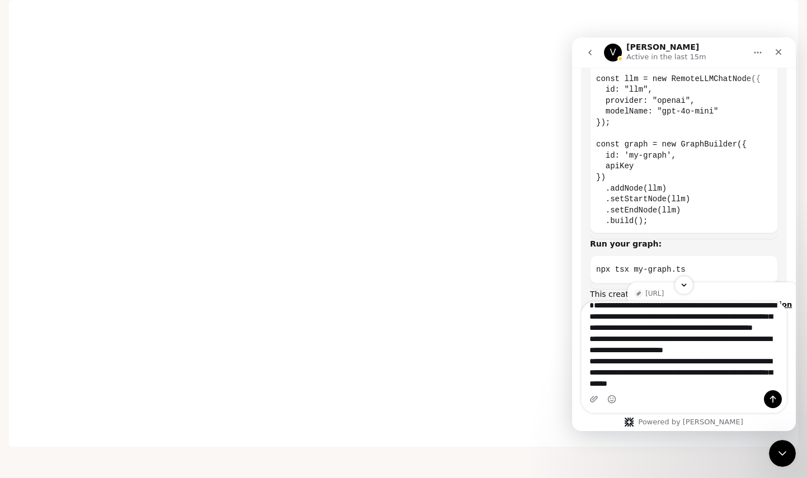
drag, startPoint x: 701, startPoint y: 221, endPoint x: 677, endPoint y: 219, distance: 23.6
click at [677, 301] on div "Quickstart - Inworld AI Documentation" at bounding box center [713, 304] width 158 height 7
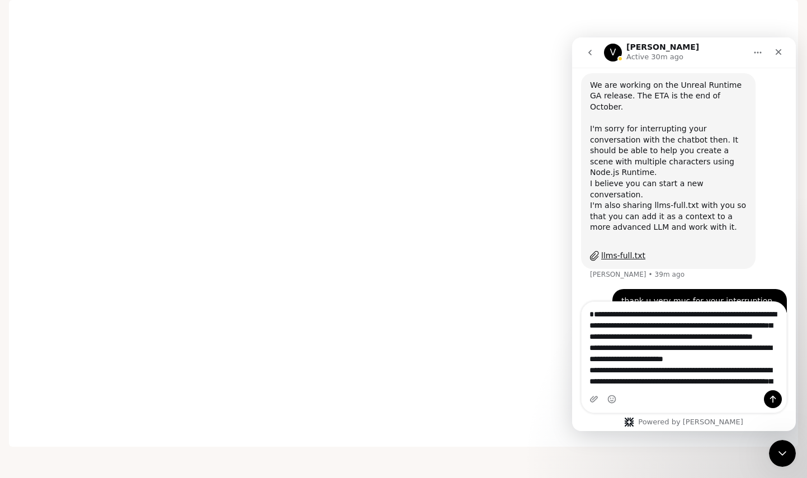
scroll to position [20, 0]
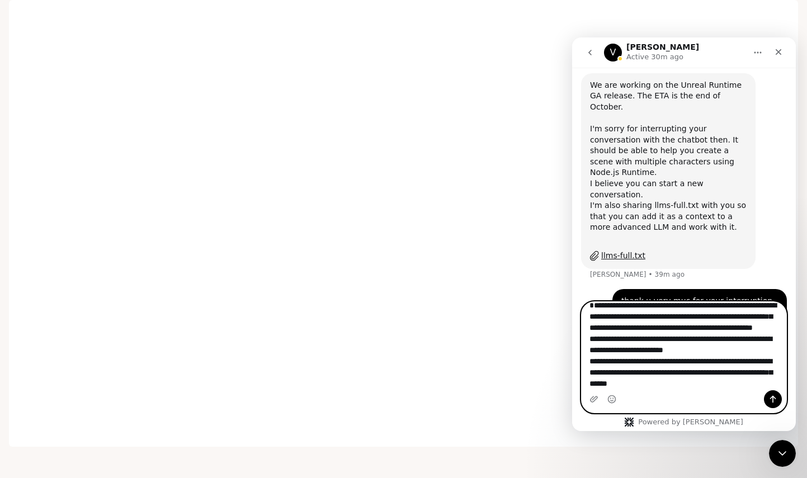
click at [694, 349] on textarea "**********" at bounding box center [684, 346] width 205 height 88
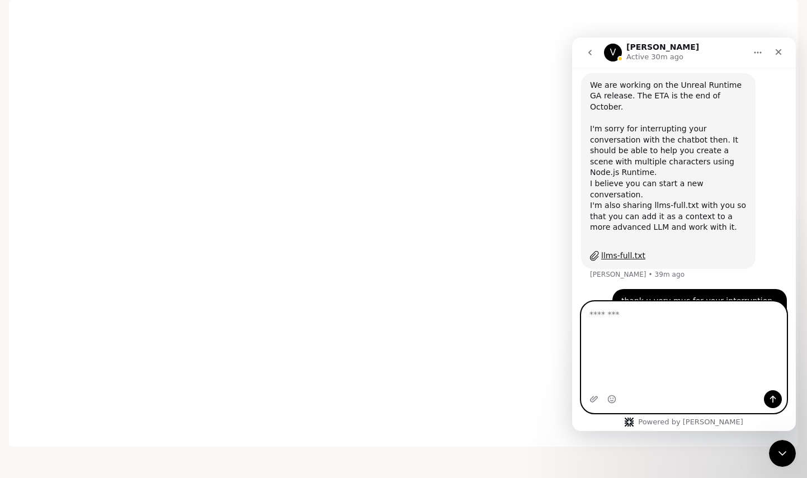
scroll to position [3934, 0]
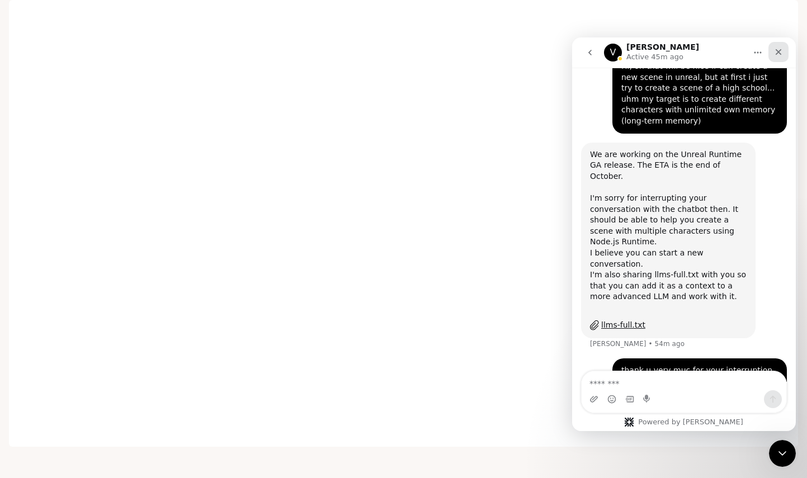
click at [778, 50] on icon "Close" at bounding box center [778, 52] width 9 height 9
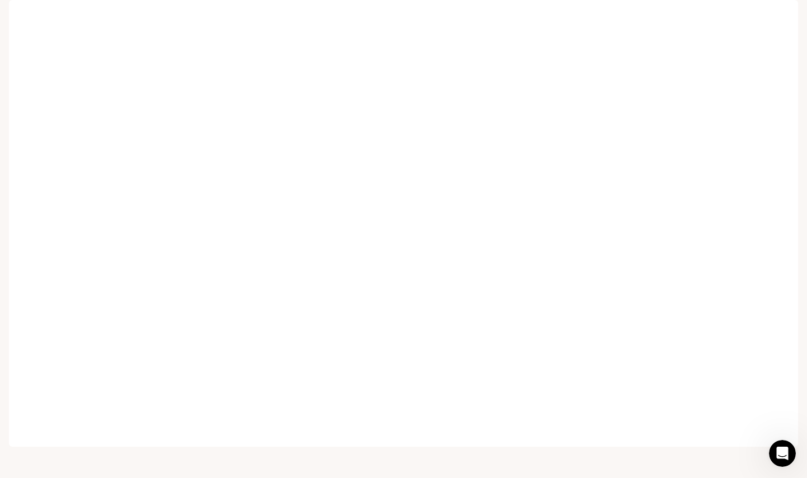
scroll to position [3934, 0]
